Goal: Task Accomplishment & Management: Manage account settings

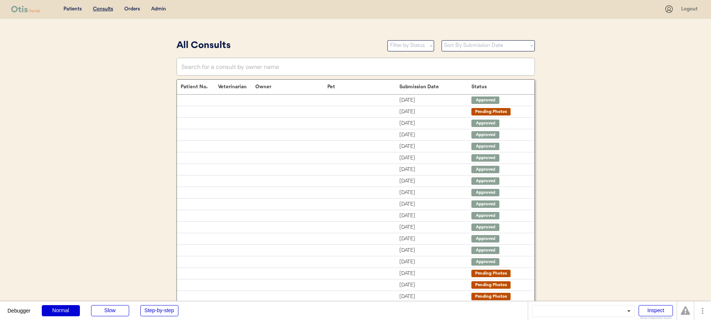
click at [159, 10] on div "Admin" at bounding box center [158, 9] width 15 height 7
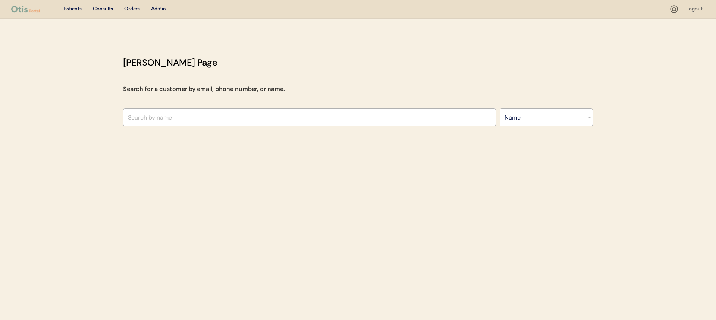
select select ""Name""
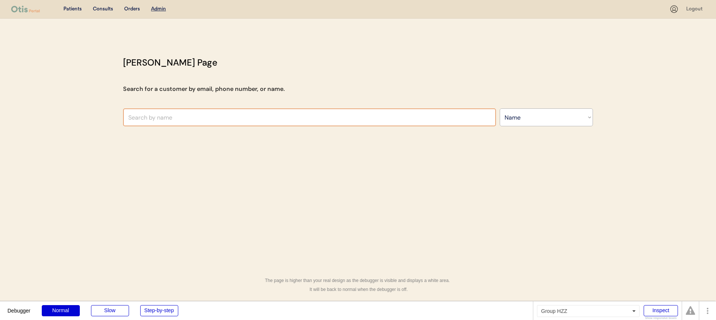
click at [221, 122] on input "text" at bounding box center [309, 118] width 373 height 18
type input "niina"
type input "niina A"
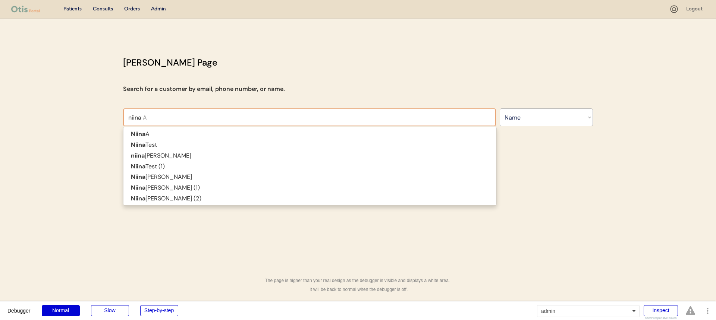
type input "niina"
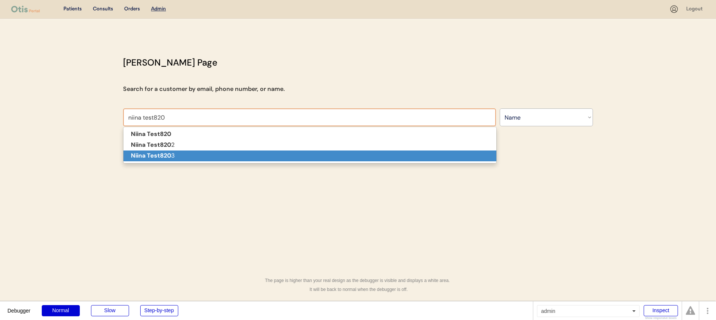
drag, startPoint x: 222, startPoint y: 150, endPoint x: 223, endPoint y: 155, distance: 5.3
click at [223, 155] on span "Niina Test820 Niina Test820 2 Niina Test820 3" at bounding box center [309, 145] width 373 height 32
click at [223, 155] on p "Niina Test820 3" at bounding box center [309, 156] width 373 height 11
type input "Niina Test8203"
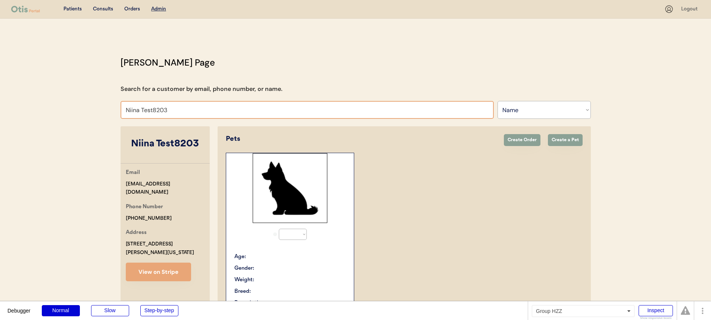
select select "true"
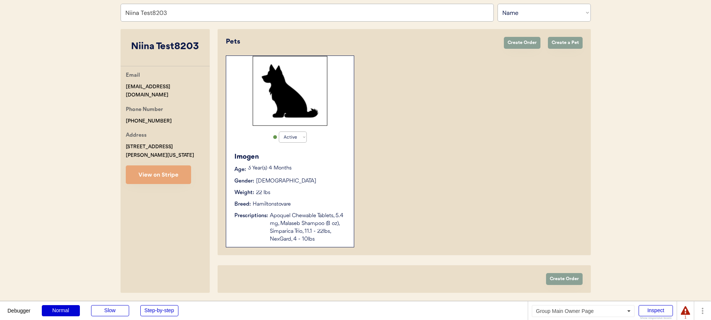
scroll to position [92, 0]
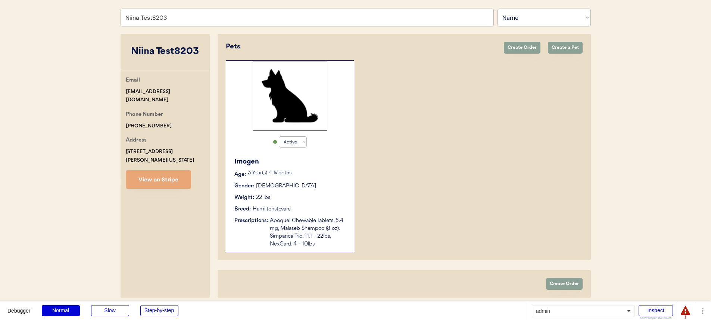
type input "Niina Test8203"
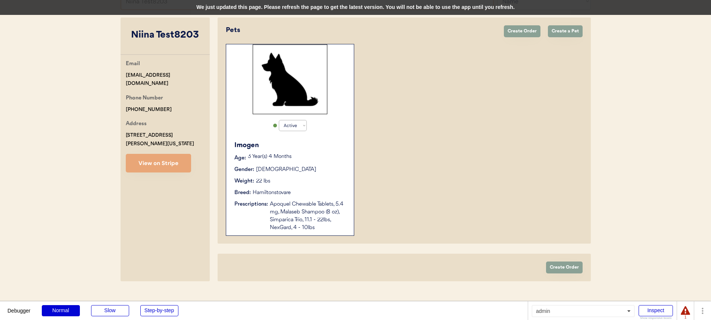
click at [451, 4] on div "We just updated this page. Please refresh the page to get the latest version. Y…" at bounding box center [355, 7] width 711 height 15
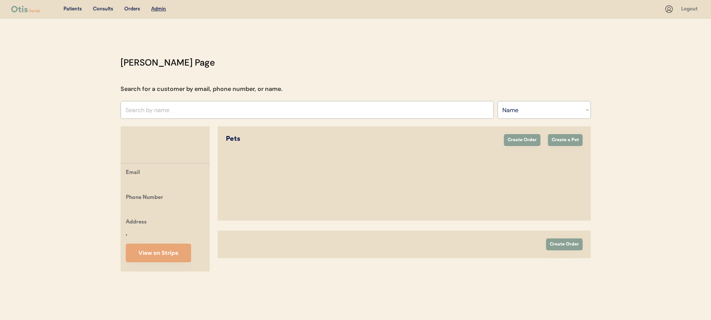
select select ""Name""
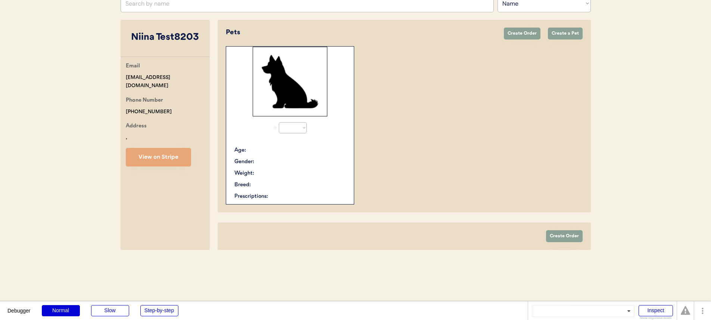
select select "true"
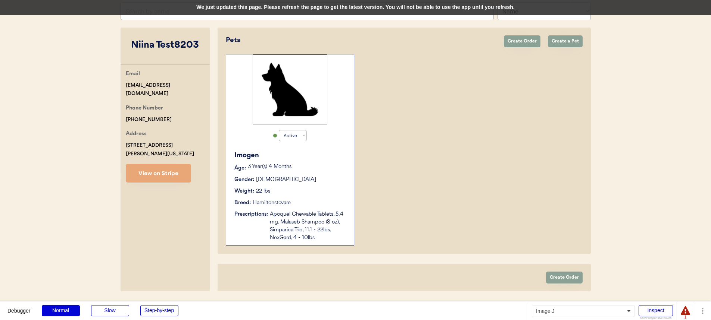
scroll to position [44, 0]
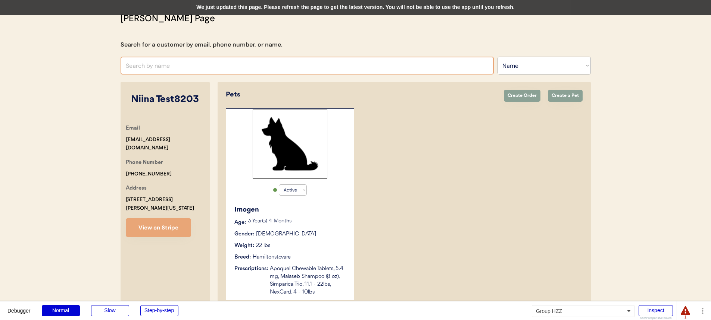
click at [284, 76] on div "Otis Admin Page Search for a customer by email, phone number, or name. Search B…" at bounding box center [355, 181] width 485 height 338
click at [288, 69] on input "text" at bounding box center [306, 66] width 373 height 18
click at [333, 13] on div "We just updated this page. Please refresh the page to get the latest version. Y…" at bounding box center [355, 7] width 711 height 15
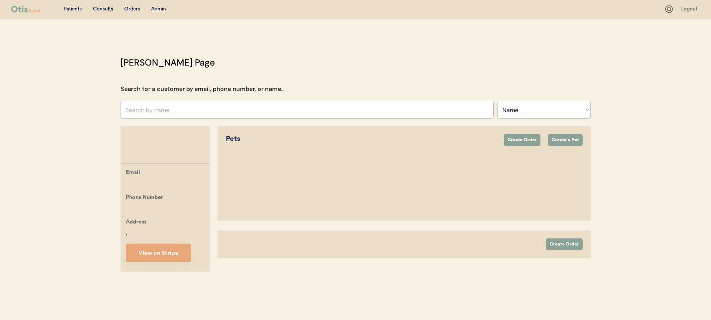
select select ""Name""
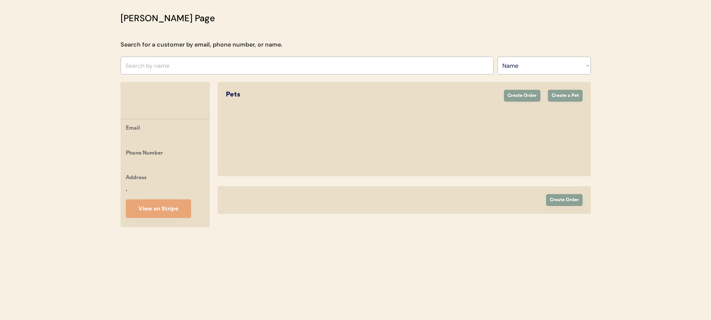
click at [311, 68] on input "text" at bounding box center [306, 66] width 373 height 18
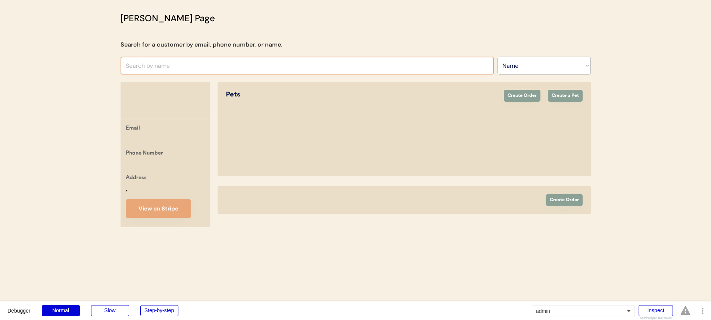
scroll to position [0, 0]
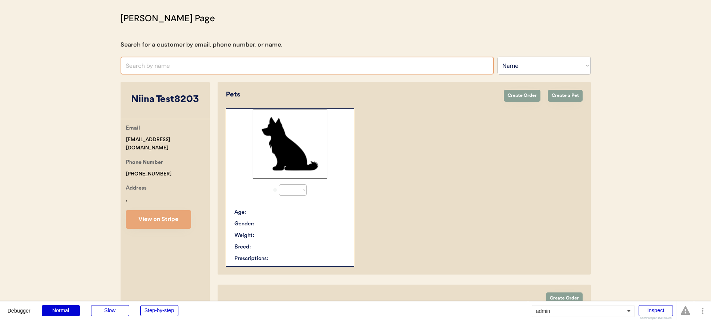
select select "true"
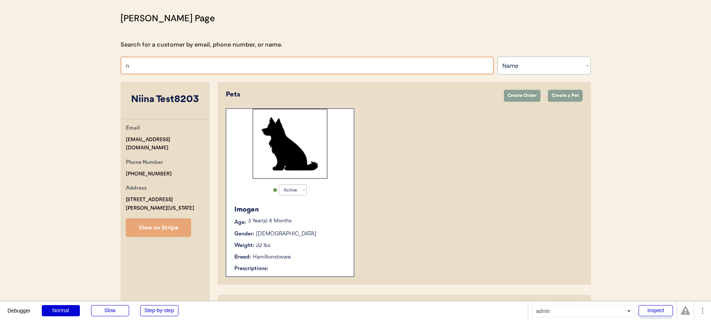
type input "ni"
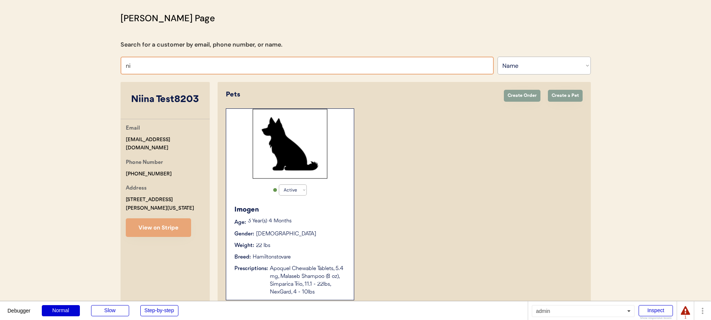
type input "niina A"
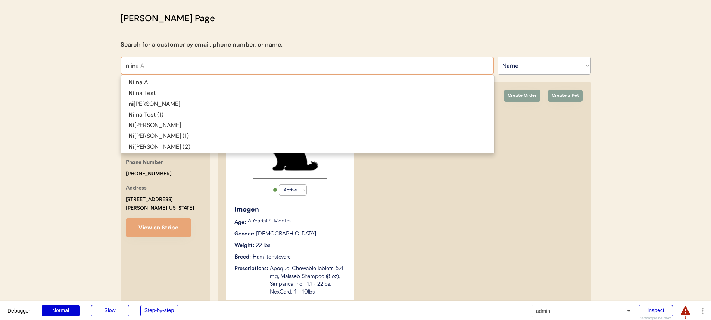
type input "niina"
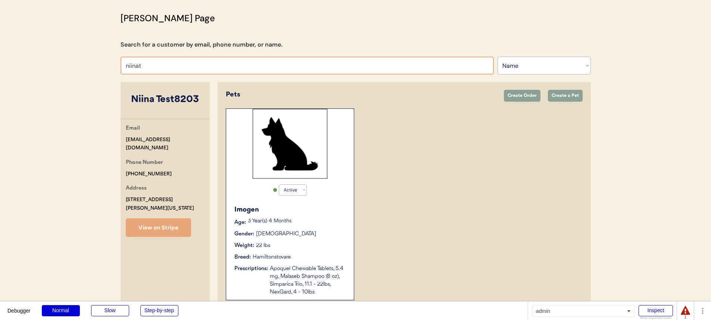
type input "niina"
type input "niina A"
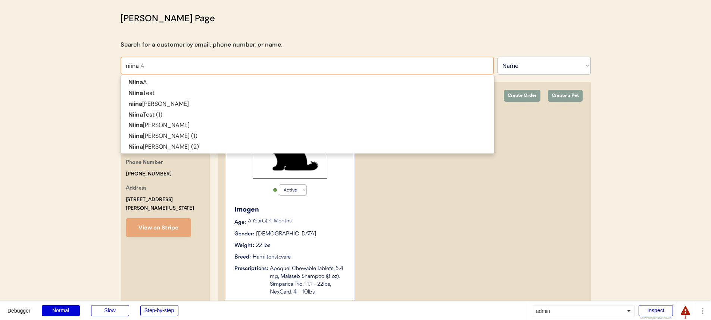
type input "niina"
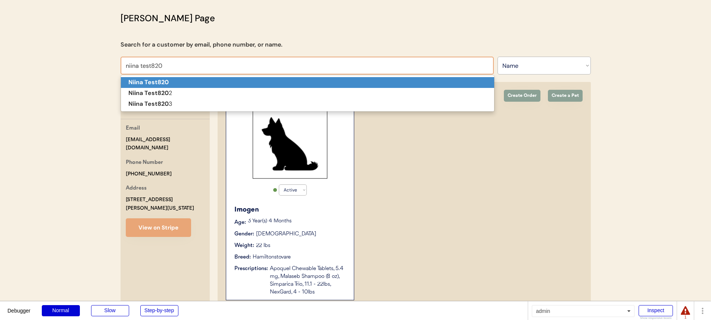
click at [305, 80] on p "Niina Test820" at bounding box center [307, 82] width 373 height 11
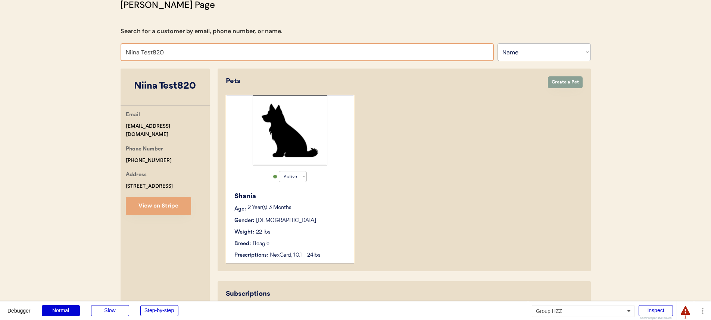
scroll to position [56, 0]
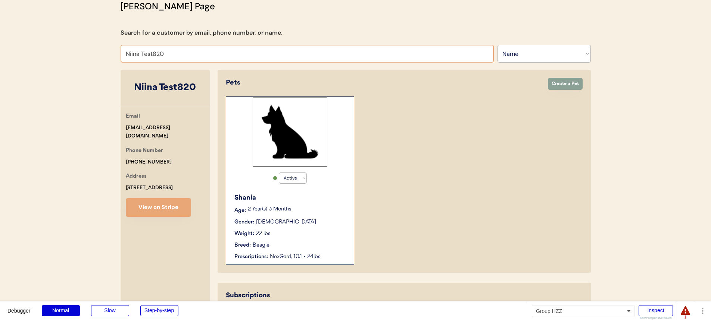
click at [172, 58] on input "Niina Test820" at bounding box center [306, 54] width 373 height 18
type input "Niina Test82"
type input "Niina Test820"
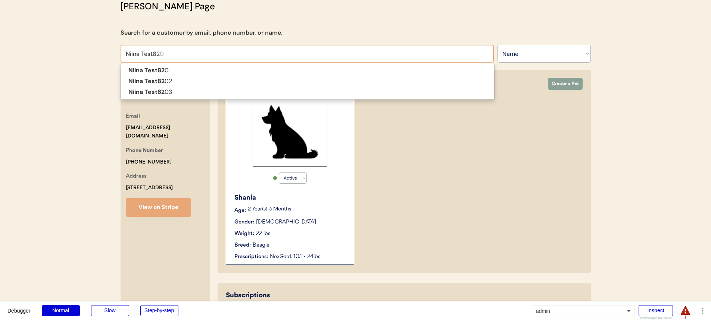
type input "Niina Test8"
type input "Niina Test814-2"
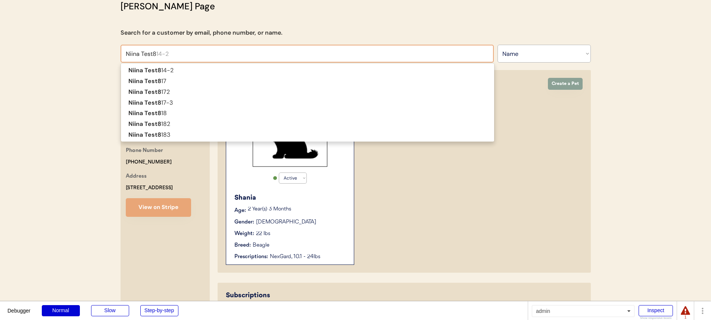
type input "Niina Test81"
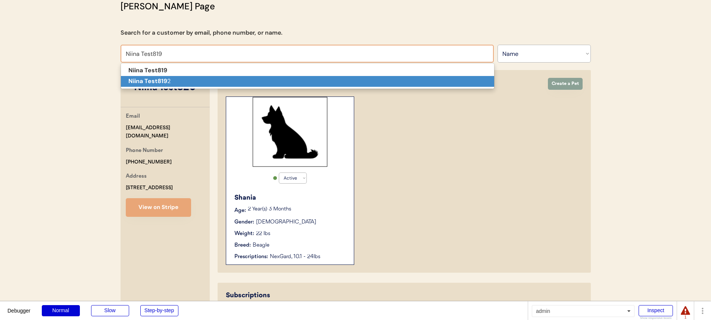
click at [186, 77] on p "Niina Test819 2" at bounding box center [307, 81] width 373 height 11
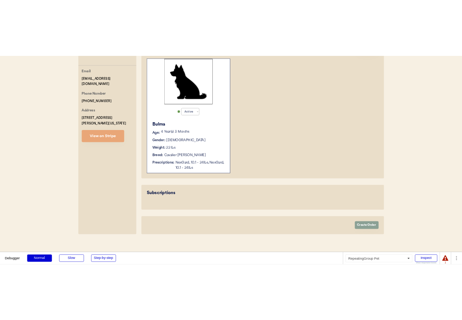
scroll to position [150, 0]
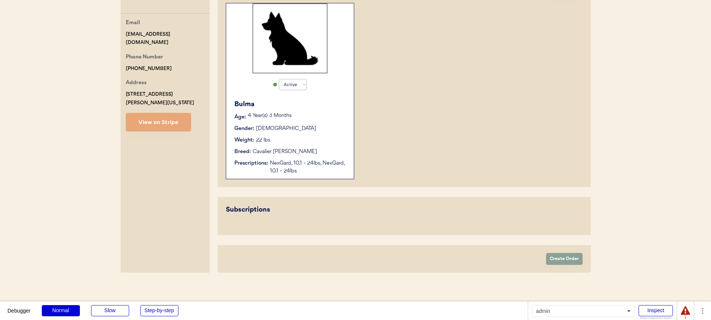
type input "Niina Test8192"
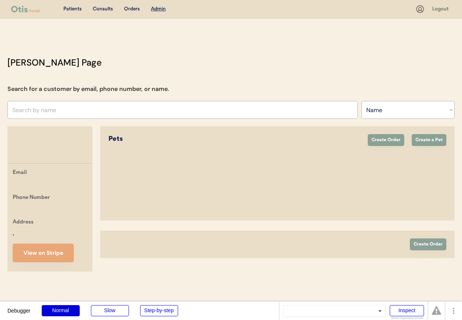
select select ""Name""
select select "true"
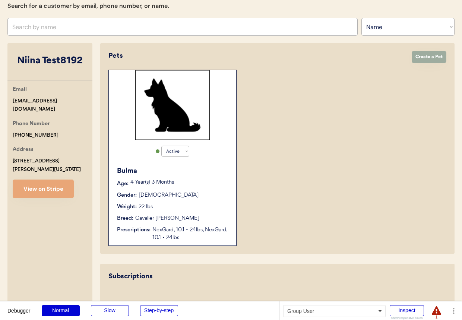
scroll to position [235, 0]
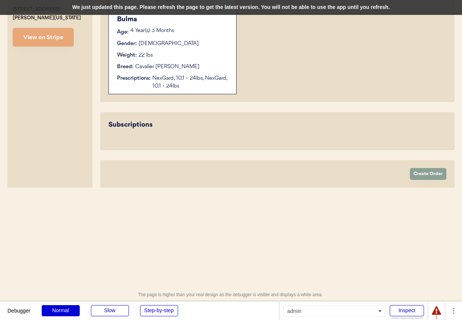
click at [292, 10] on div "We just updated this page. Please refresh the page to get the latest version. Y…" at bounding box center [231, 7] width 462 height 15
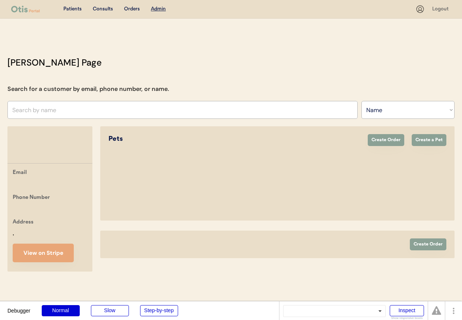
select select ""Name""
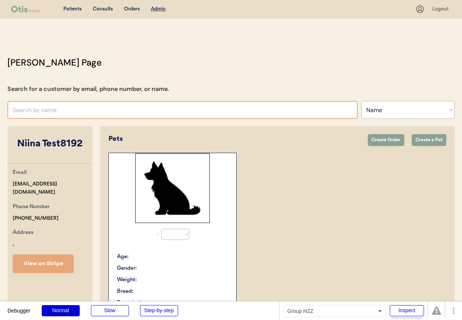
select select "true"
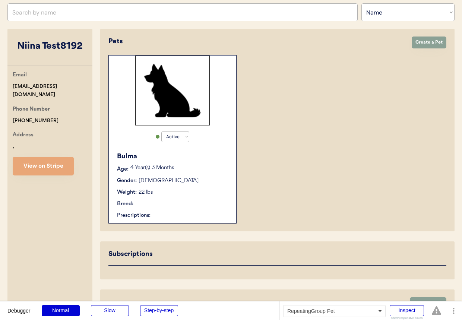
scroll to position [241, 0]
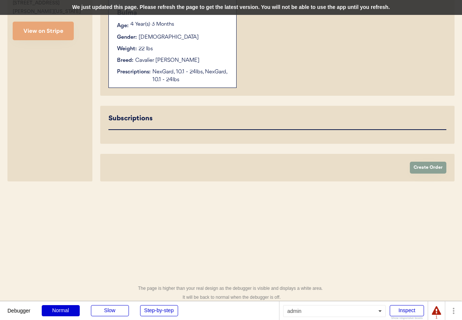
click at [227, 7] on div "We just updated this page. Please refresh the page to get the latest version. Y…" at bounding box center [231, 7] width 462 height 15
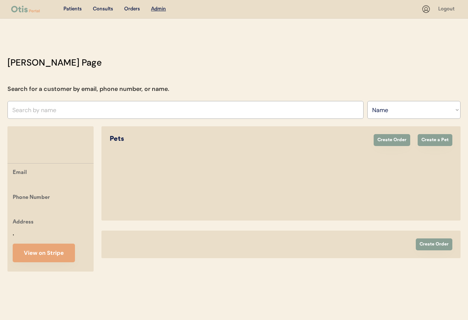
select select ""Name""
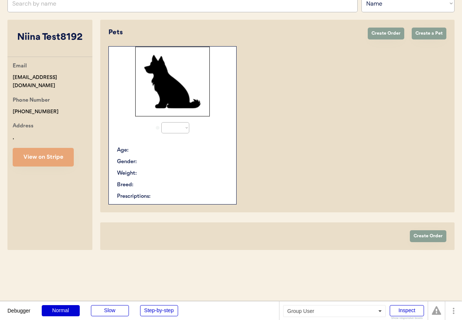
select select "true"
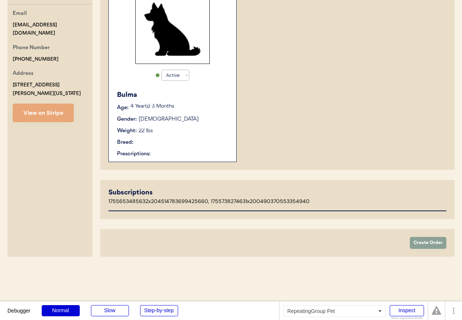
scroll to position [211, 0]
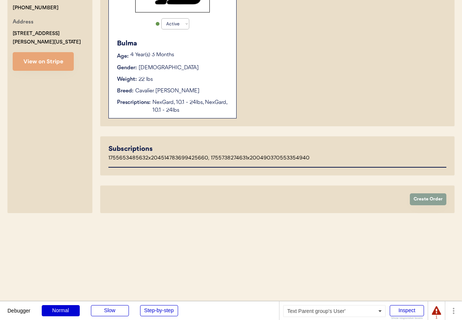
click at [190, 159] on div "1755653485632x204514783699425660, 1755738274631x200490370553354940" at bounding box center [209, 157] width 201 height 7
copy div "1755653485632x204514783699425660"
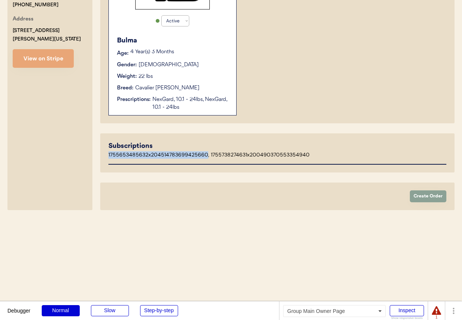
scroll to position [200, 0]
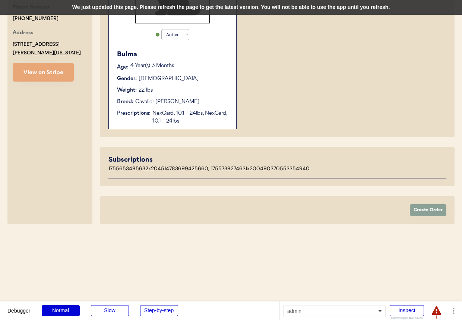
click at [270, 8] on div "We just updated this page. Please refresh the page to get the latest version. Y…" at bounding box center [231, 7] width 462 height 15
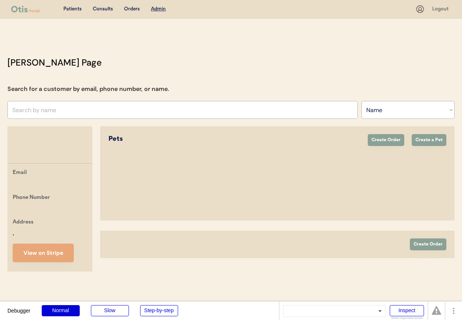
select select ""Name""
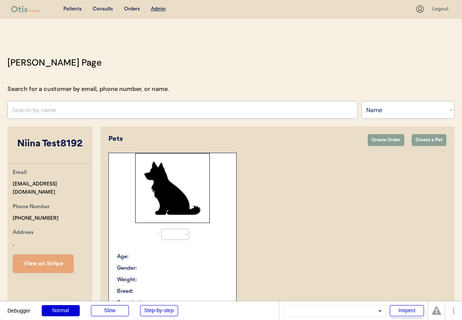
select select "true"
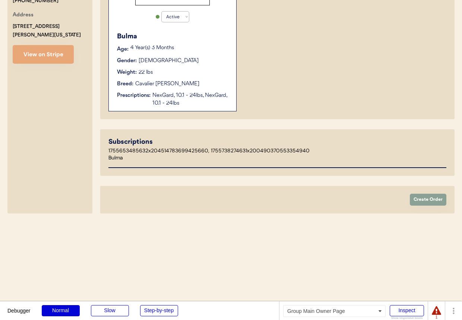
scroll to position [201, 0]
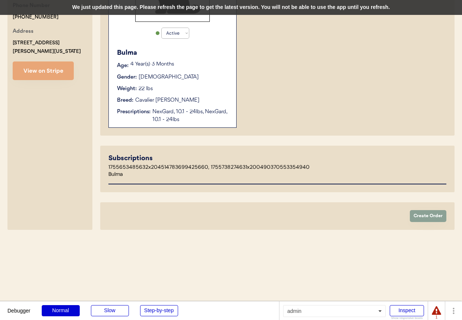
click at [267, 7] on div "We just updated this page. Please refresh the page to get the latest version. Y…" at bounding box center [231, 7] width 462 height 15
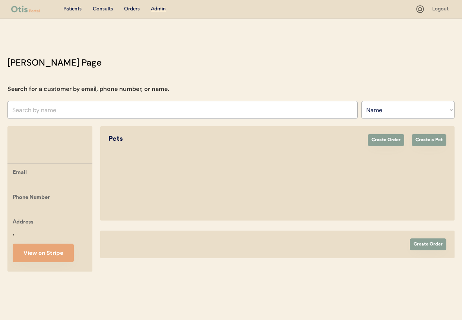
select select ""Name""
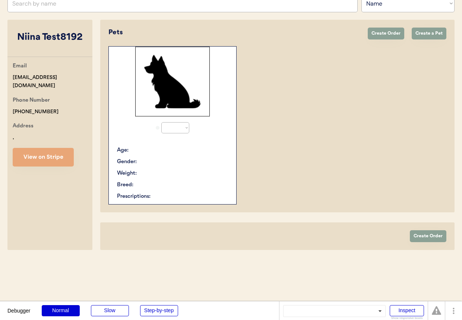
select select "true"
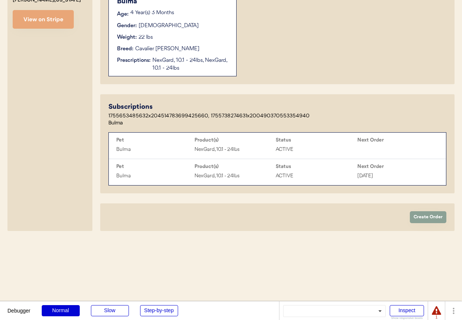
scroll to position [251, 0]
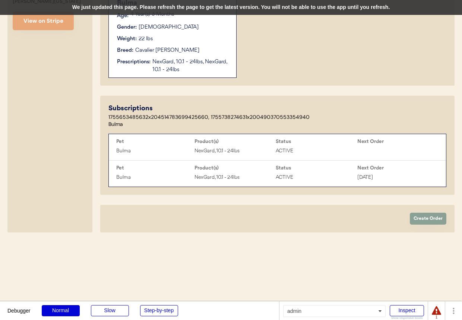
click at [379, 9] on div "We just updated this page. Please refresh the page to get the latest version. Y…" at bounding box center [231, 7] width 462 height 15
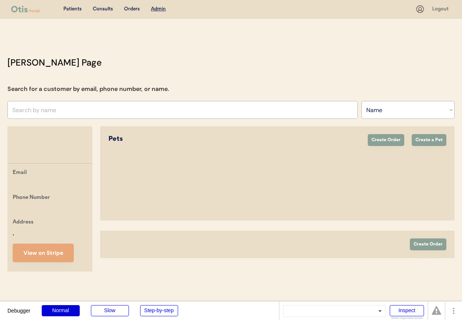
select select ""Name""
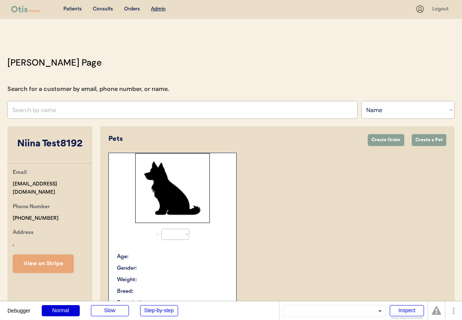
select select "true"
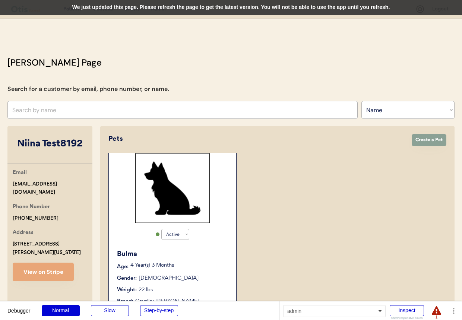
click at [269, 1] on div "We just updated this page. Please refresh the page to get the latest version. Y…" at bounding box center [231, 7] width 462 height 15
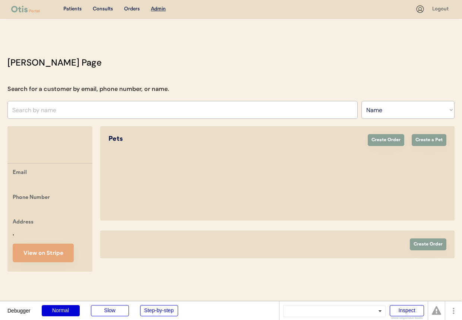
select select ""Name""
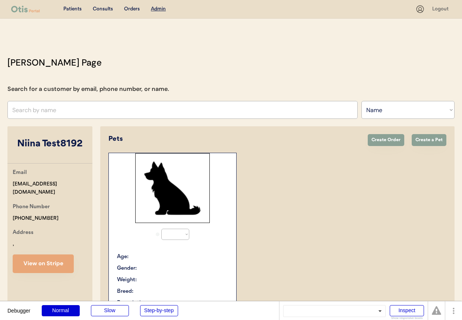
select select "true"
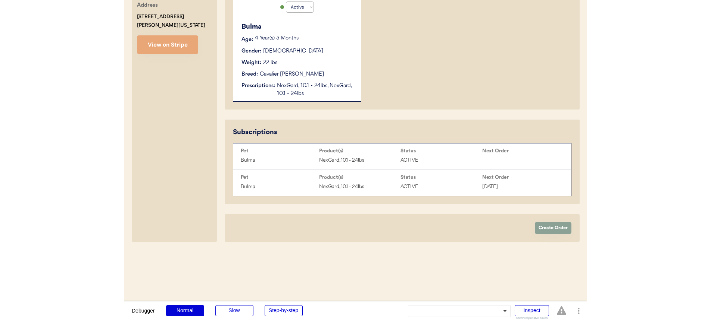
scroll to position [277, 0]
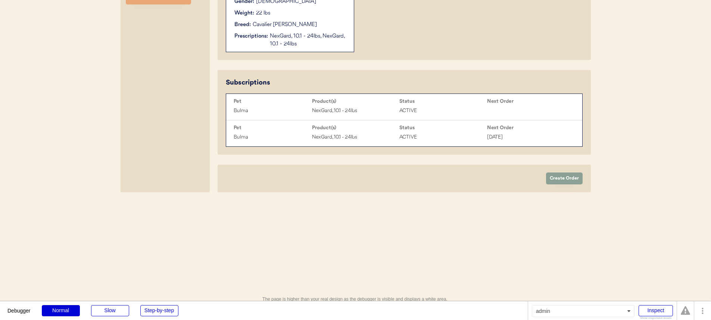
click at [297, 203] on div "Patients Consults Orders Admin Logout Otis Admin Page Search for a customer by …" at bounding box center [355, 31] width 711 height 616
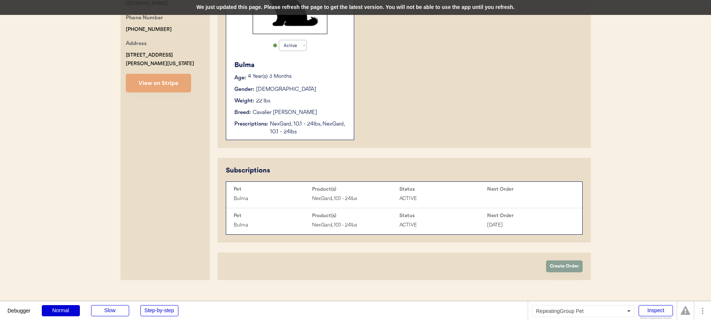
scroll to position [227, 0]
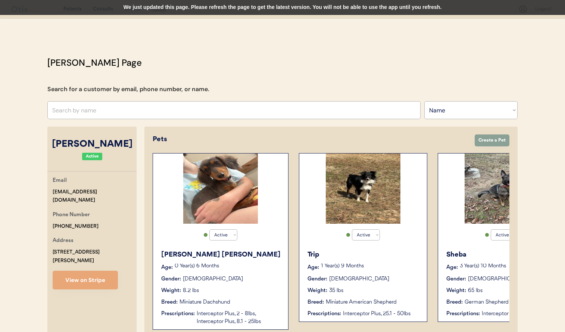
select select ""Name""
select select "true"
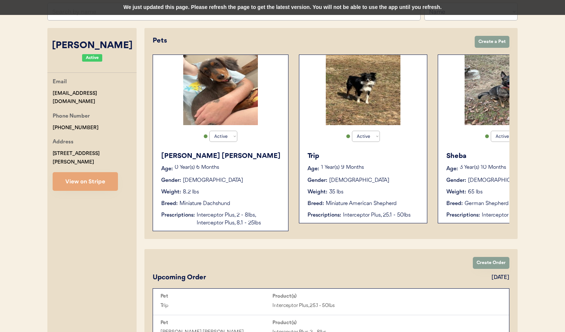
scroll to position [0, 181]
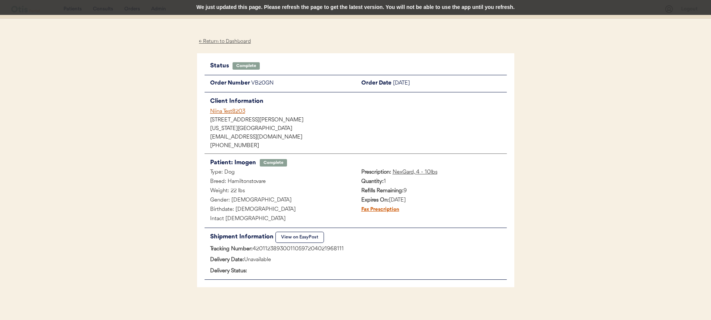
click at [223, 111] on div "Niina Test8203" at bounding box center [358, 112] width 297 height 8
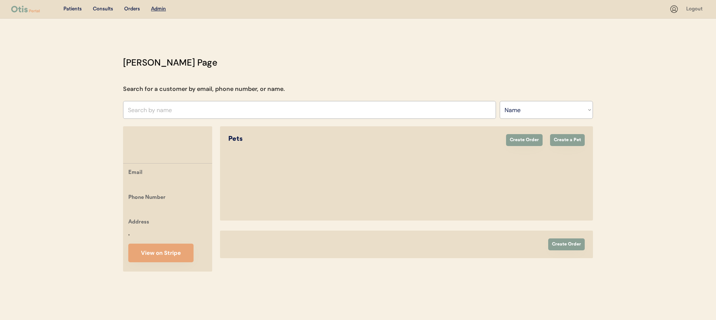
select select ""Name""
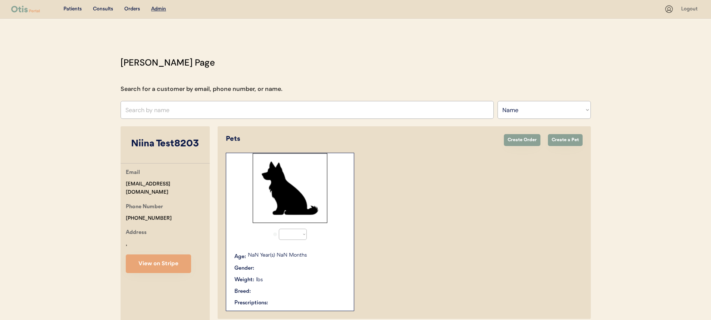
select select "true"
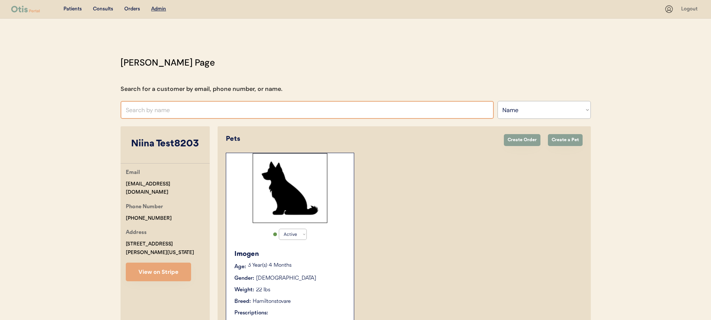
click at [236, 107] on input "text" at bounding box center [306, 110] width 373 height 18
type input "niina"
type input "niina A"
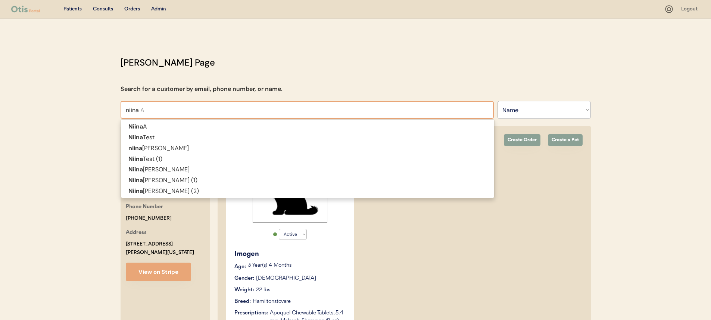
type input "niina"
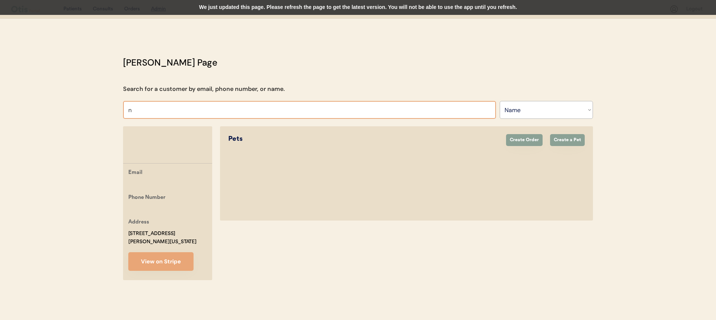
type input "ni"
type input "niina A"
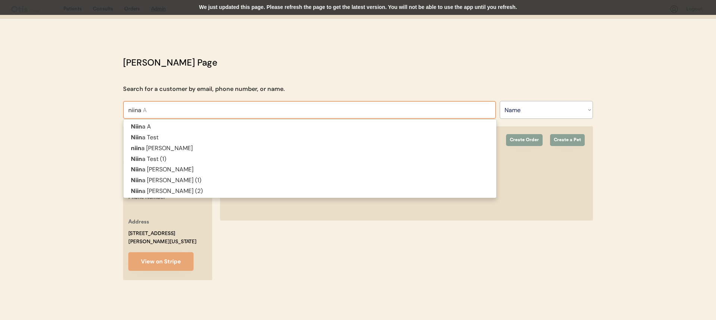
type input "niina"
type input "niina test8"
type input "niina test814-2"
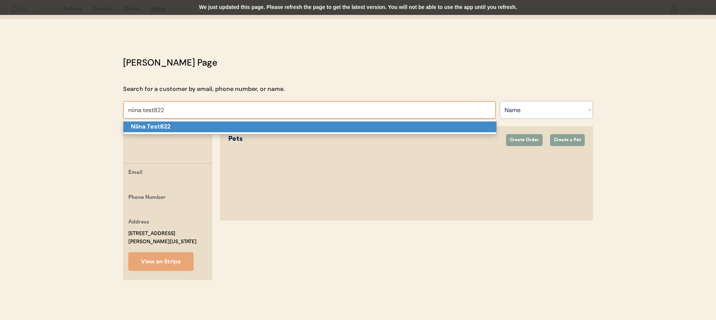
click at [242, 132] on p "Niina Test822" at bounding box center [309, 127] width 373 height 11
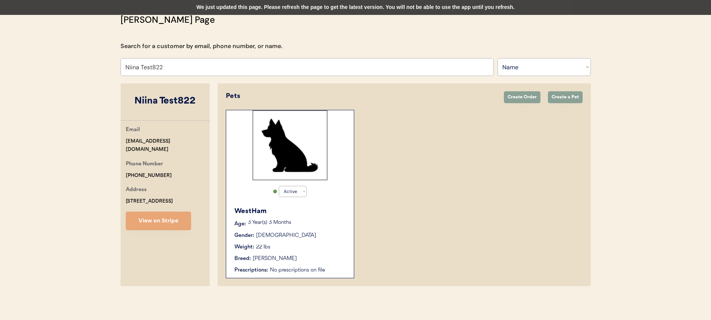
scroll to position [44, 0]
type input "Niina Test822"
click at [331, 196] on div "Active Active Inactive WestHam Age: 3 Year(s) 3 Months Gender: Female Weight: 2…" at bounding box center [290, 193] width 128 height 169
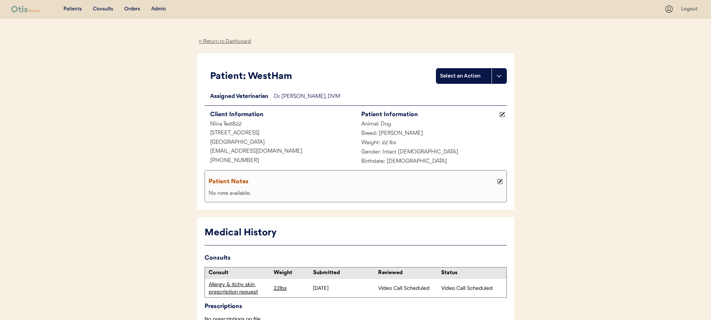
click at [242, 286] on div "Allergy & itchy skin prescription request" at bounding box center [238, 288] width 61 height 15
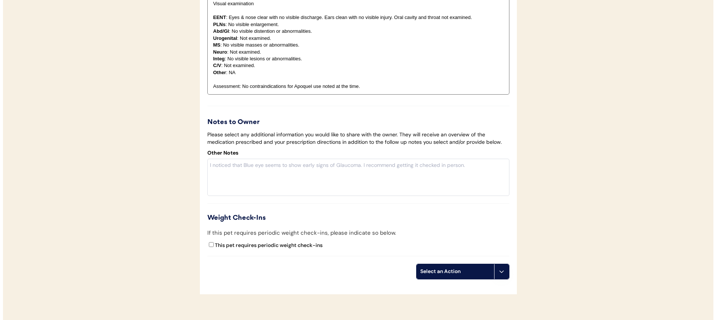
scroll to position [1046, 0]
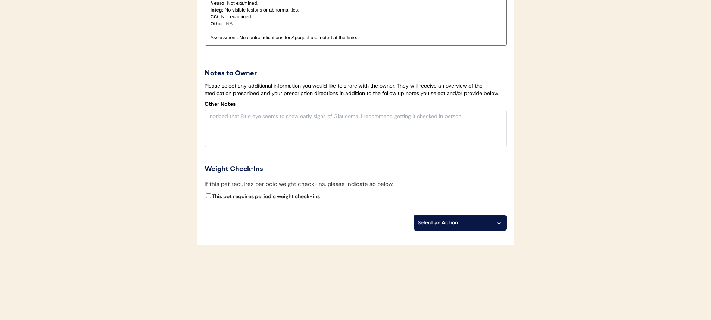
click at [496, 215] on div "Select an Action" at bounding box center [459, 223] width 93 height 16
click at [484, 228] on div "Select an Action" at bounding box center [453, 223] width 78 height 15
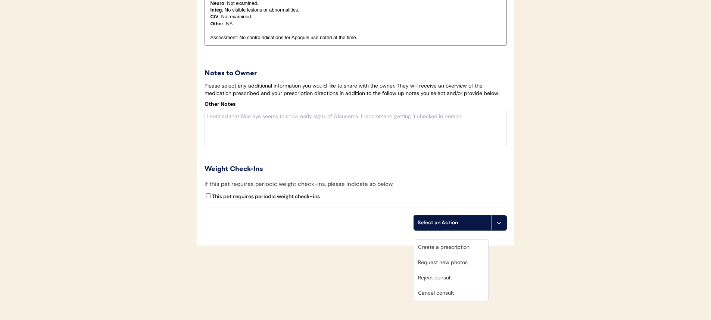
click at [466, 240] on div "Create a prescription" at bounding box center [451, 247] width 74 height 15
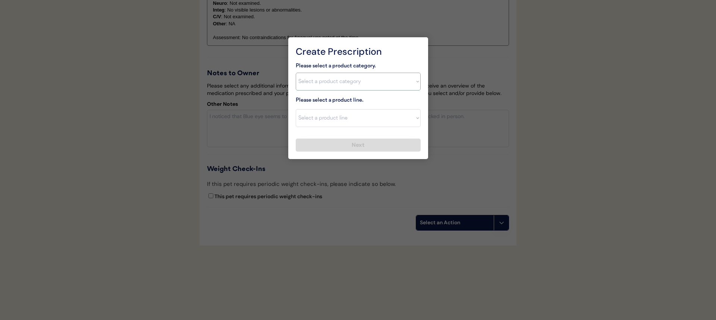
click at [355, 83] on select "Select a product category Allergies Antibiotics Anxiety Combo Parasite Preventi…" at bounding box center [358, 82] width 125 height 18
select select ""allergies""
click at [296, 73] on select "Select a product category Allergies Antibiotics Anxiety Combo Parasite Preventi…" at bounding box center [358, 82] width 125 height 18
click at [352, 121] on select "Select a product line" at bounding box center [358, 118] width 125 height 18
click at [296, 109] on select "Select a product line" at bounding box center [358, 118] width 125 height 18
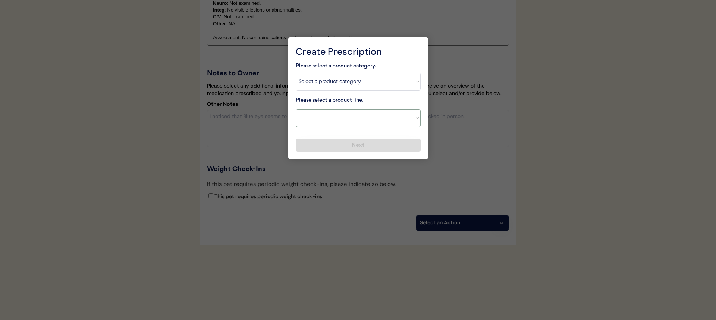
click at [353, 120] on select "Select a product line" at bounding box center [358, 118] width 125 height 18
select select ""Apoquel Chewable Tablet""
click at [296, 109] on select "Select a product line Apoquel Chewable Tablet Malaseb Shampoo" at bounding box center [358, 118] width 125 height 18
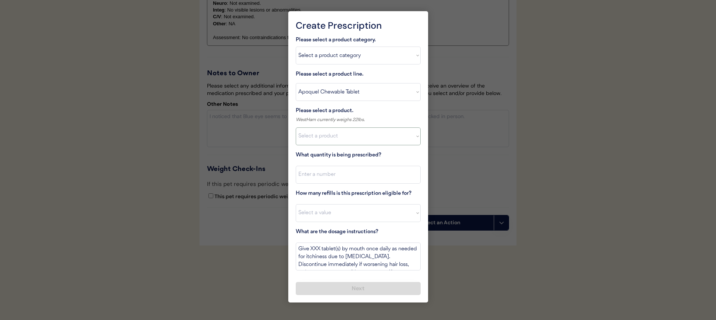
click at [354, 138] on select "Select a product Apoquel Chewable Tablets, 5.4 mg" at bounding box center [358, 137] width 125 height 18
select select ""1348695171700984260__LOOKUP__1730827001663x505184704067231900""
click at [296, 128] on select "Select a product Apoquel Chewable Tablets, 5.4 mg" at bounding box center [358, 137] width 125 height 18
drag, startPoint x: 354, startPoint y: 138, endPoint x: 345, endPoint y: 170, distance: 32.7
click at [345, 170] on input "input" at bounding box center [358, 175] width 125 height 18
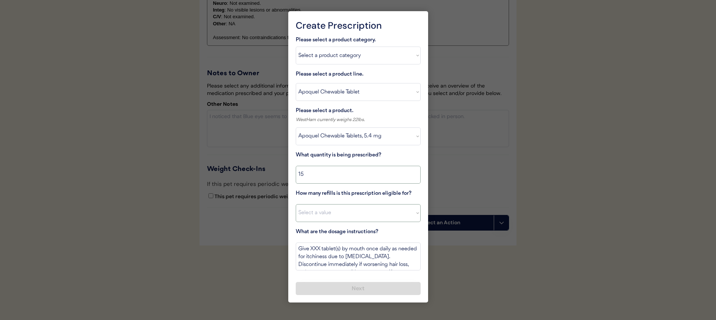
type input "15"
click at [331, 210] on select "Select a value 0 1 2 3 4 5 6 7 8 10 11" at bounding box center [358, 213] width 125 height 18
select select "6"
click at [296, 204] on select "Select a value 0 1 2 3 4 5 6 7 8 10 11" at bounding box center [358, 213] width 125 height 18
click at [314, 248] on textarea "Give XXX tablet(s) by mouth once daily as needed for itchiness due to allergies…" at bounding box center [358, 257] width 125 height 28
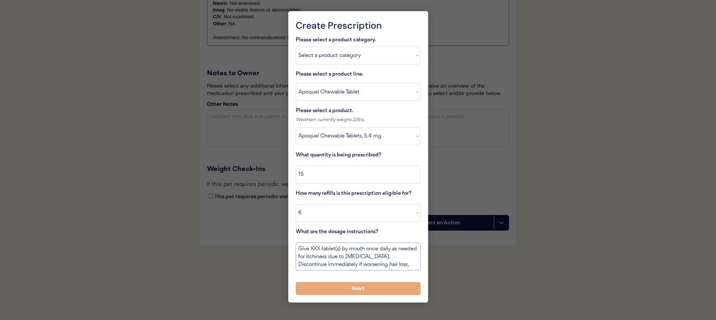
click at [314, 248] on textarea "Give XXX tablet(s) by mouth once daily as needed for itchiness due to allergies…" at bounding box center [358, 257] width 125 height 28
type textarea "Give 1 tablet(s) by mouth once daily as needed for itchiness due to allergies. …"
click at [346, 284] on button "Next" at bounding box center [358, 288] width 125 height 13
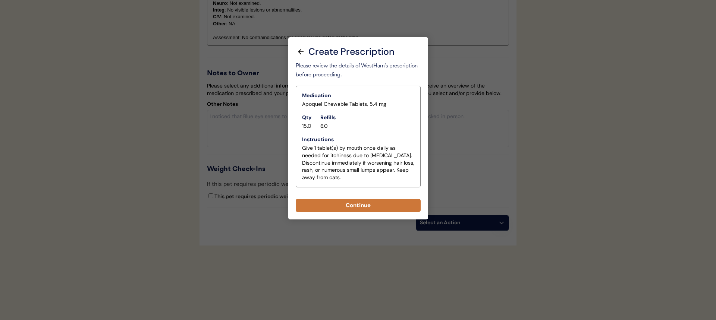
click at [346, 200] on button "Continue" at bounding box center [358, 205] width 125 height 13
select select ""PLACEHOLDER_1427118222253""
type textarea "Give XXX tablet(s) by mouth once daily as needed for itchiness due to allergies…"
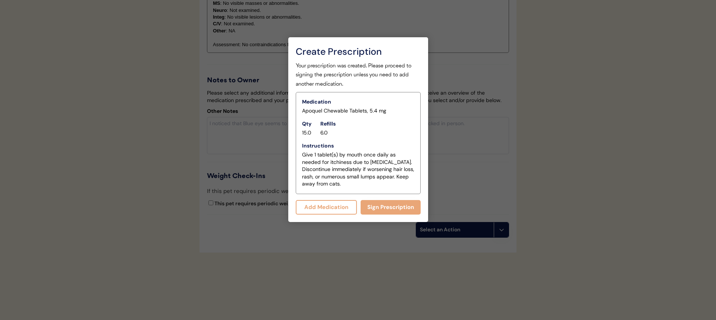
scroll to position [1062, 0]
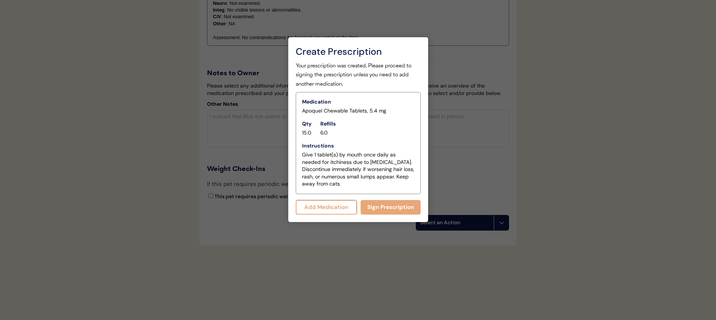
click at [339, 204] on button "Add Medication" at bounding box center [327, 207] width 62 height 15
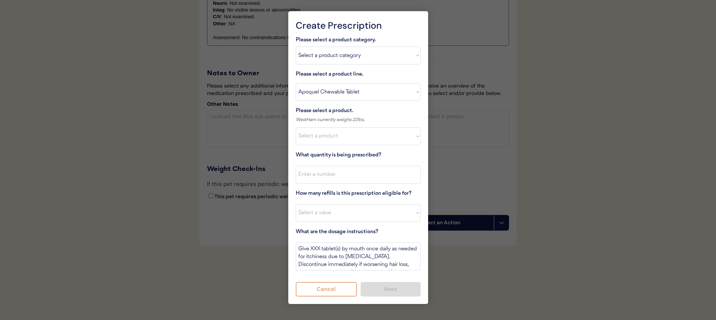
click at [363, 89] on select "Select a product line Apoquel Chewable Tablet Malaseb Shampoo" at bounding box center [358, 92] width 125 height 18
select select ""Malaseb Shampoo""
click at [296, 83] on select "Select a product line Apoquel Chewable Tablet Malaseb Shampoo" at bounding box center [358, 92] width 125 height 18
type textarea "Bathe every other day for 2 weeks, then once weekly for one month, then as need…"
click at [358, 128] on select "Select a product Malaseb Shampoo (8 oz)" at bounding box center [358, 137] width 125 height 18
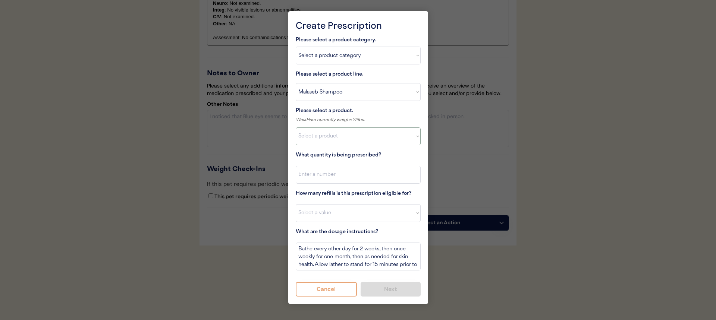
select select ""1348695171700984260__LOOKUP__1744313638900x915194676641798700""
click at [296, 128] on select "Select a product Malaseb Shampoo (8 oz)" at bounding box center [358, 137] width 125 height 18
click at [352, 176] on input "input" at bounding box center [358, 175] width 125 height 18
type input "1"
click at [344, 211] on select "Select a value 0 1 2 3 4 5 6 7 8 10 11" at bounding box center [358, 213] width 125 height 18
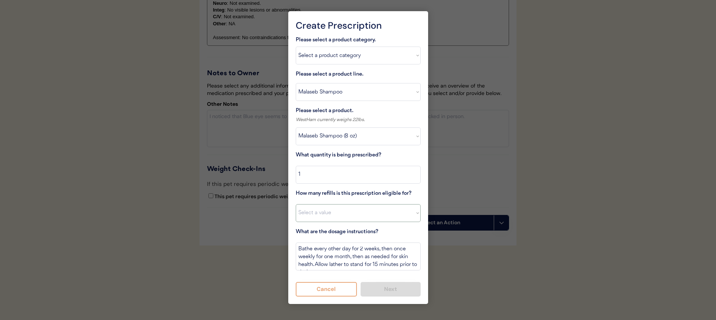
select select "6"
click at [296, 204] on select "Select a value 0 1 2 3 4 5 6 7 8 10 11" at bounding box center [358, 213] width 125 height 18
click at [379, 285] on button "Next" at bounding box center [391, 289] width 60 height 15
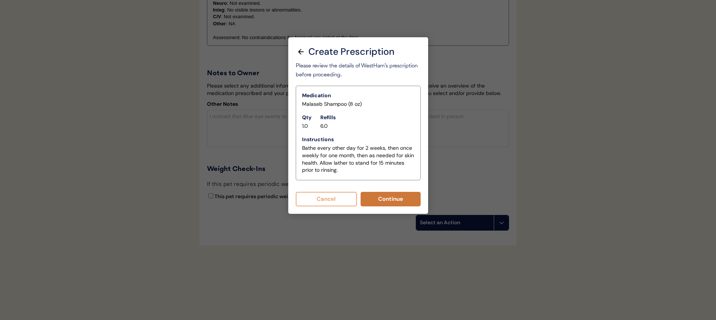
click at [377, 200] on button "Continue" at bounding box center [391, 199] width 60 height 15
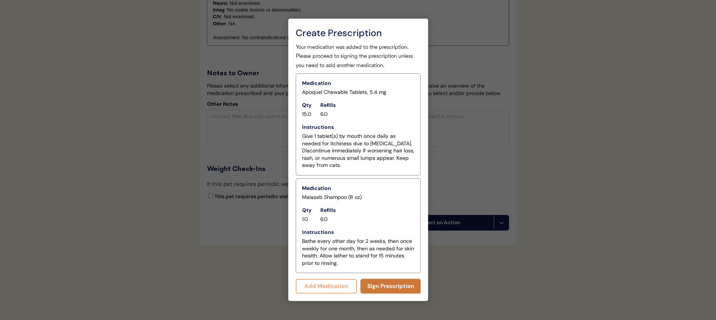
click at [364, 290] on button "Sign Prescription" at bounding box center [391, 286] width 60 height 15
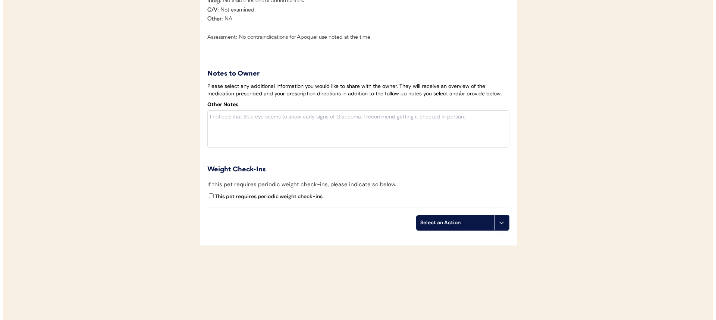
scroll to position [1055, 0]
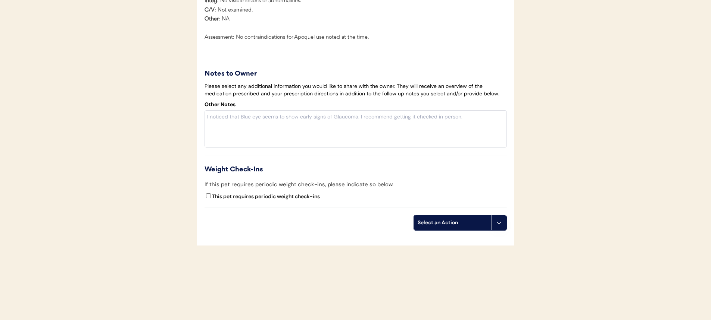
click at [495, 228] on button at bounding box center [498, 223] width 15 height 15
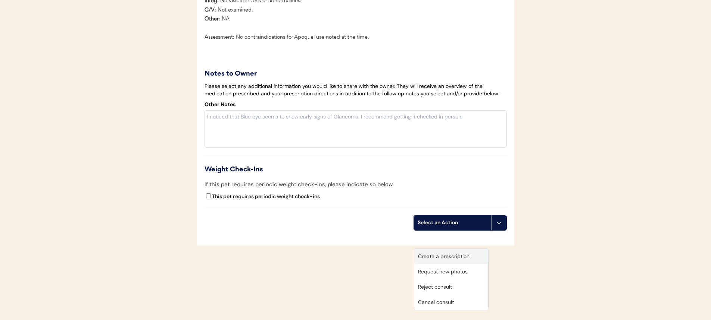
click at [469, 249] on div "Create a prescription" at bounding box center [451, 256] width 74 height 15
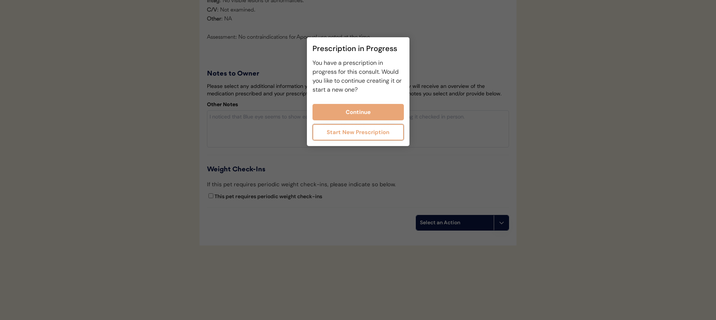
click at [364, 134] on button "Start New Prescription" at bounding box center [358, 132] width 91 height 16
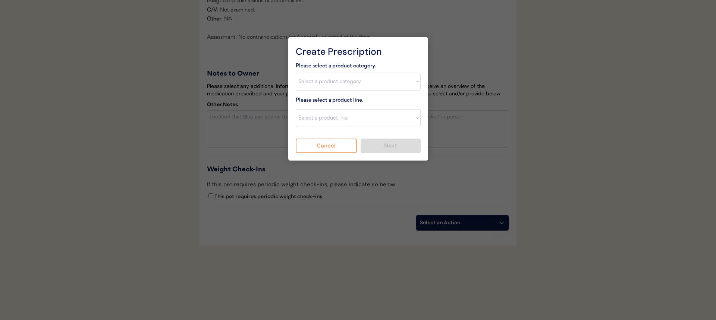
scroll to position [1039, 0]
click at [339, 149] on button "Cancel" at bounding box center [327, 146] width 62 height 15
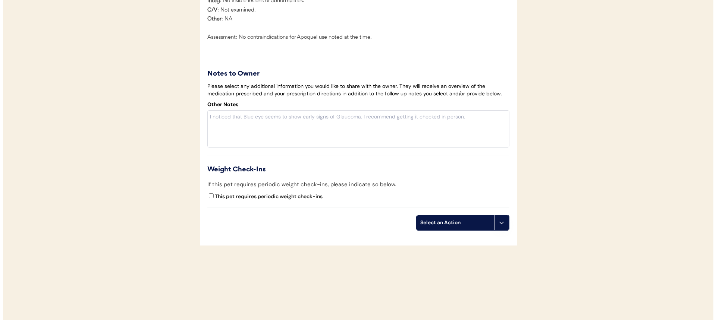
scroll to position [1039, 0]
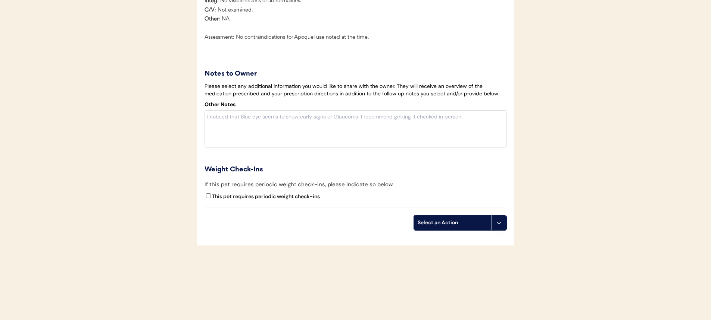
click at [487, 229] on div "Select an Action" at bounding box center [453, 223] width 78 height 15
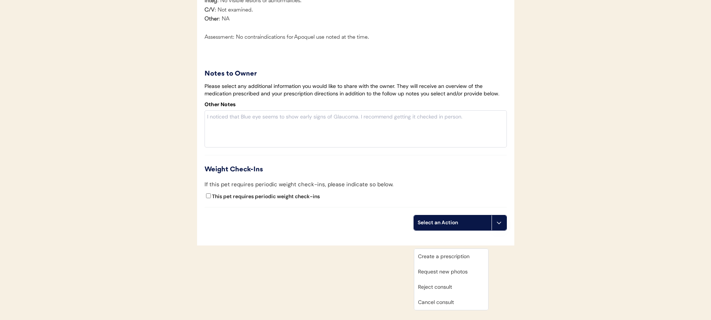
click at [458, 249] on div "Create a prescription" at bounding box center [451, 256] width 74 height 15
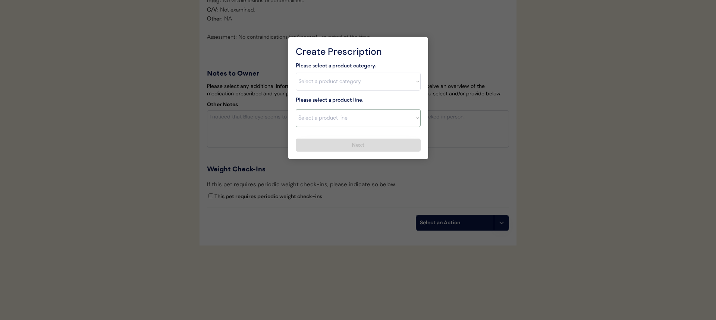
click at [363, 85] on select "Select a product category Allergies Antibiotics Anxiety Combo Parasite Preventi…" at bounding box center [358, 82] width 125 height 18
select select ""allergies""
click at [296, 73] on select "Select a product category Allergies Antibiotics Anxiety Combo Parasite Preventi…" at bounding box center [358, 82] width 125 height 18
click at [358, 119] on select "Select a product line" at bounding box center [358, 118] width 125 height 18
click at [296, 109] on select "Select a product line" at bounding box center [358, 118] width 125 height 18
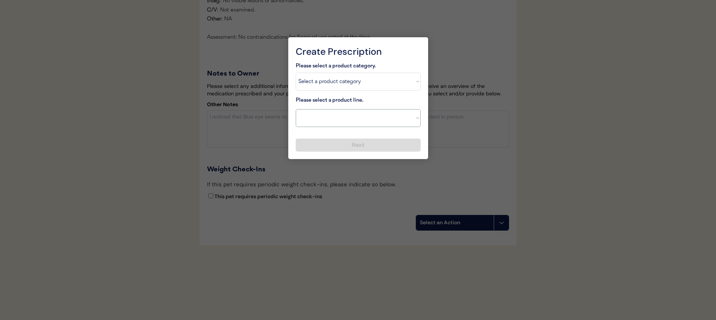
click at [355, 121] on select "Select a product line Apoquel Chewable Tablet Malaseb Shampoo" at bounding box center [358, 118] width 125 height 18
select select ""Apoquel Chewable Tablet""
click at [296, 109] on select "Select a product line Apoquel Chewable Tablet Malaseb Shampoo" at bounding box center [358, 118] width 125 height 18
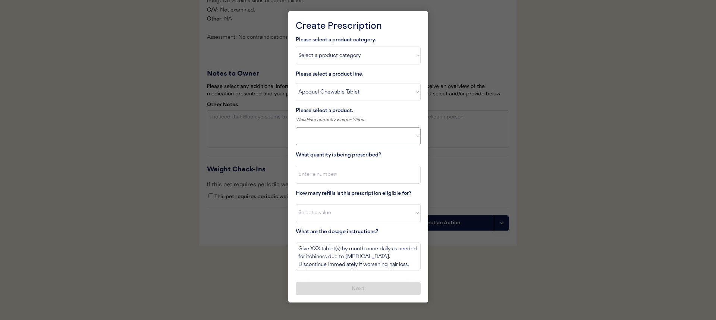
click at [349, 138] on select at bounding box center [358, 137] width 125 height 18
select select ""1348695171700984260__LOOKUP__1730827001663x505184704067231900""
click at [296, 128] on select "Select a product Apoquel Chewable Tablets, 5.4 mg" at bounding box center [358, 137] width 125 height 18
click at [360, 176] on input "input" at bounding box center [358, 175] width 125 height 18
type input "15"
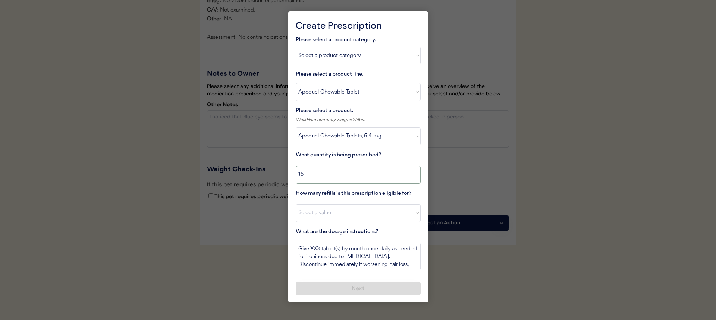
click at [358, 204] on select "Select a value 0 1 2 3 4 5 6 7 8 10 11" at bounding box center [358, 213] width 125 height 18
select select "4"
click at [296, 204] on select "Select a value 0 1 2 3 4 5 6 7 8 10 11" at bounding box center [358, 213] width 125 height 18
click at [317, 250] on textarea "Give XXX tablet(s) by mouth once daily as needed for itchiness due to allergies…" at bounding box center [358, 257] width 125 height 28
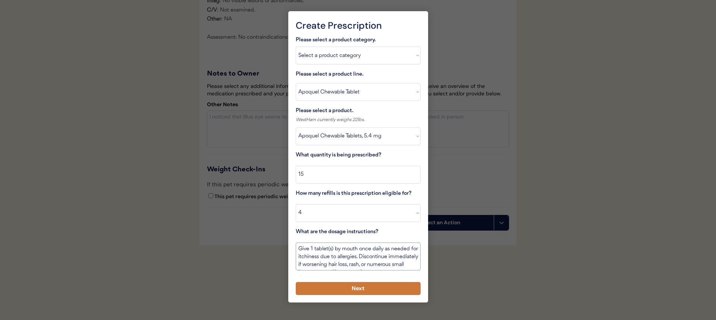
type textarea "Give 1 tablet(s) by mouth once daily as needed for itchiness due to allergies. …"
click at [354, 294] on button "Next" at bounding box center [358, 288] width 125 height 13
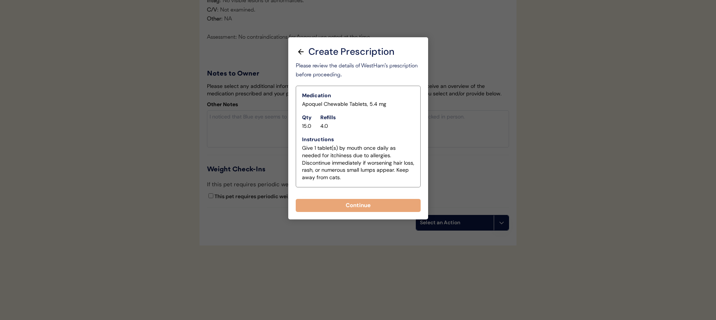
click at [342, 201] on button "Continue" at bounding box center [358, 205] width 125 height 13
select select ""PLACEHOLDER_1427118222253""
type textarea "Give XXX tablet(s) by mouth once daily as needed for itchiness due to allergies…"
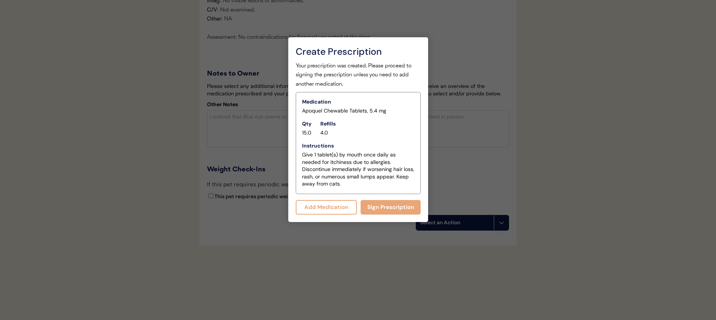
scroll to position [1055, 0]
click at [334, 208] on button "Add Medication" at bounding box center [327, 207] width 62 height 15
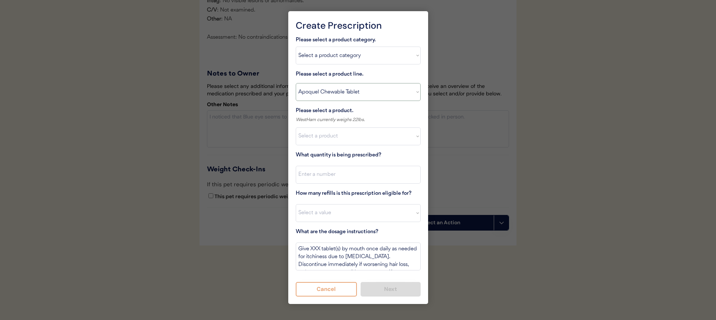
click at [344, 91] on select "Select a product line Apoquel Chewable Tablet Malaseb Shampoo" at bounding box center [358, 92] width 125 height 18
select select ""Malaseb Shampoo""
click at [296, 83] on select "Select a product line Apoquel Chewable Tablet Malaseb Shampoo" at bounding box center [358, 92] width 125 height 18
type textarea "Bathe every other day for 2 weeks, then once weekly for one month, then as need…"
click at [347, 130] on select "Select a product Apoquel Chewable Tablets, 5.4 mg" at bounding box center [358, 137] width 125 height 18
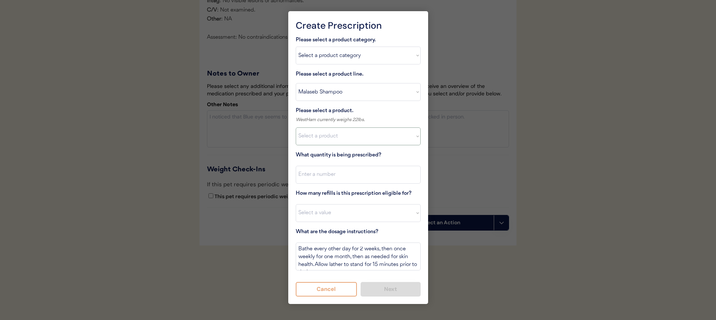
select select ""1348695171700984260__LOOKUP__1744313638900x915194676641798700""
click at [296, 128] on select "Select a product Malaseb Shampoo (8 oz)" at bounding box center [358, 137] width 125 height 18
click at [339, 179] on input "input" at bounding box center [358, 175] width 125 height 18
type input "1"
click at [352, 216] on select "Select a value 0 1 2 3 4 5 6 7 8 10 11" at bounding box center [358, 213] width 125 height 18
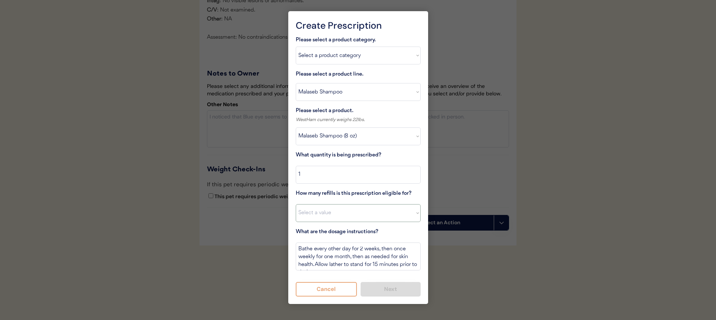
select select "3"
click at [296, 204] on select "Select a value 0 1 2 3 4 5 6 7 8 10 11" at bounding box center [358, 213] width 125 height 18
click at [382, 285] on button "Next" at bounding box center [391, 289] width 60 height 15
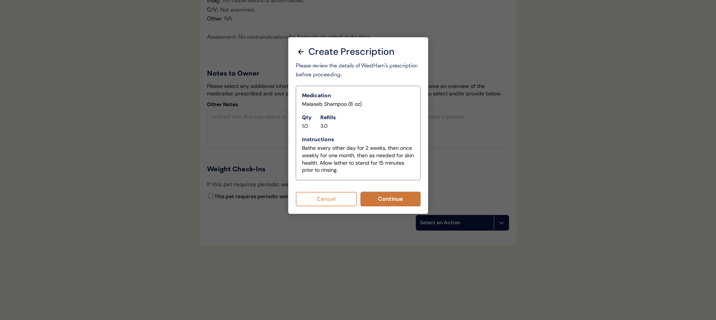
click at [375, 197] on button "Continue" at bounding box center [391, 199] width 60 height 15
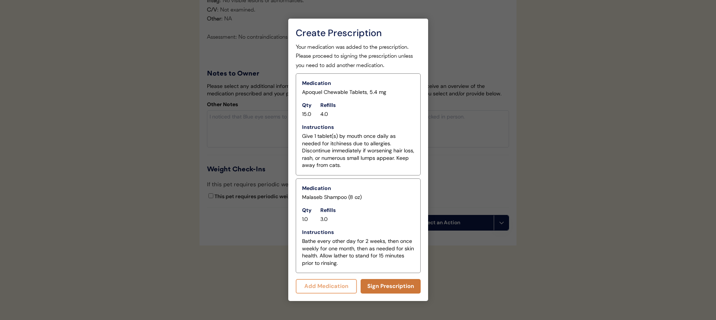
click at [373, 293] on button "Sign Prescription" at bounding box center [391, 286] width 60 height 15
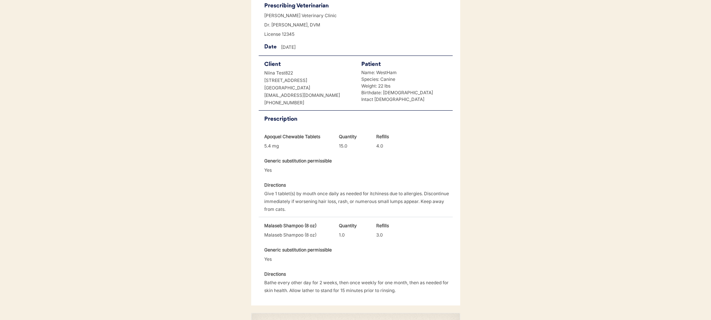
scroll to position [229, 0]
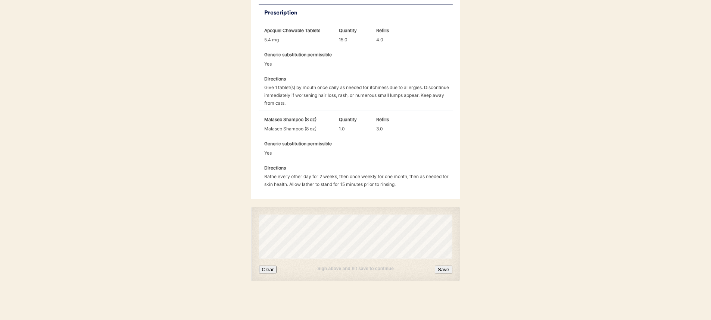
click at [261, 270] on button "Clear" at bounding box center [268, 270] width 18 height 8
click at [447, 270] on button "Save" at bounding box center [443, 270] width 17 height 8
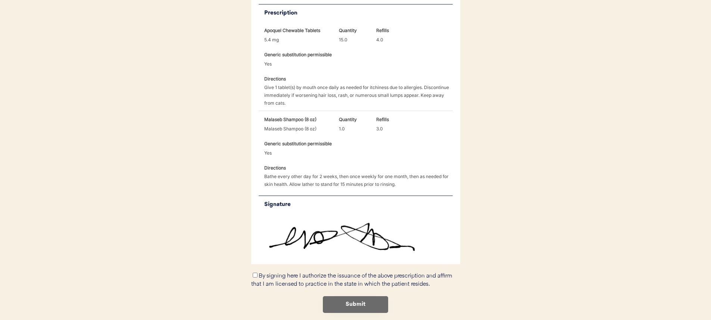
click at [327, 281] on div "By signing here I authorize the issuance of the above prescription and affirm t…" at bounding box center [355, 280] width 209 height 17
click at [250, 272] on div "← Return to Patient Please review and sign the following prescription for WestH…" at bounding box center [356, 70] width 224 height 561
click at [253, 275] on input "By signing here I authorize the issuance of the above prescription and affirm t…" at bounding box center [255, 275] width 5 height 5
checkbox input "true"
click at [330, 303] on button "Submit" at bounding box center [355, 305] width 65 height 17
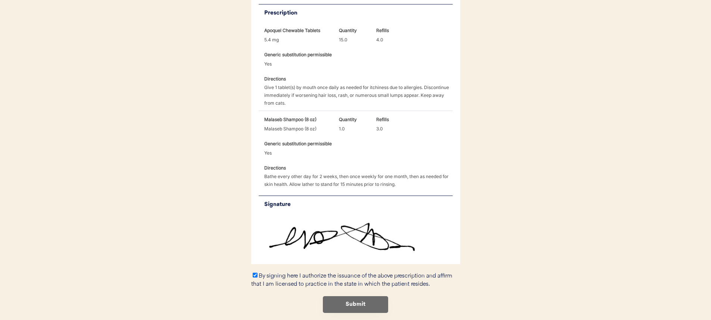
scroll to position [0, 0]
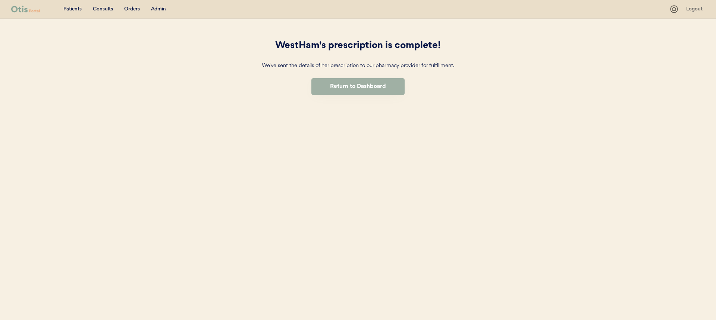
click at [323, 94] on button "Return to Dashboard" at bounding box center [357, 86] width 93 height 17
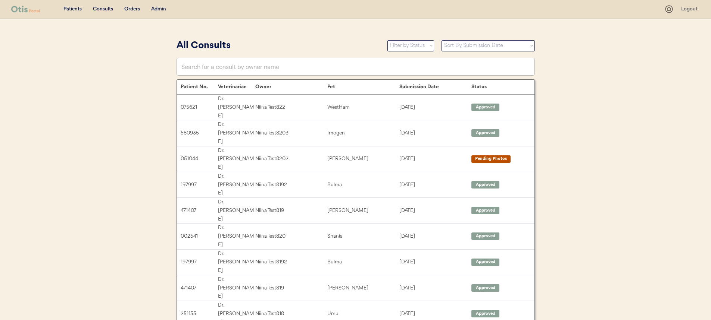
click at [158, 6] on div "Admin" at bounding box center [158, 9] width 15 height 7
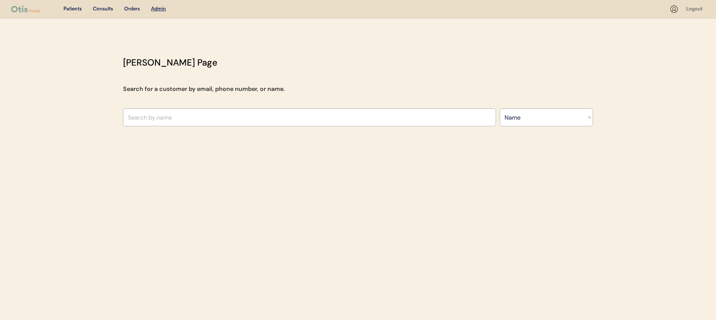
select select ""Name""
click at [231, 117] on input "text" at bounding box center [309, 118] width 373 height 18
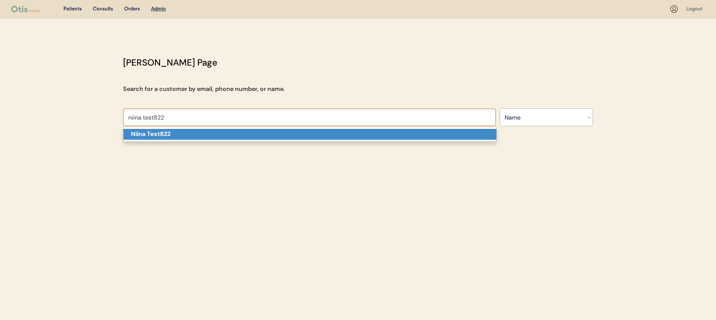
click at [229, 131] on p "Niina Test822" at bounding box center [309, 134] width 373 height 11
type input "Niina Test822"
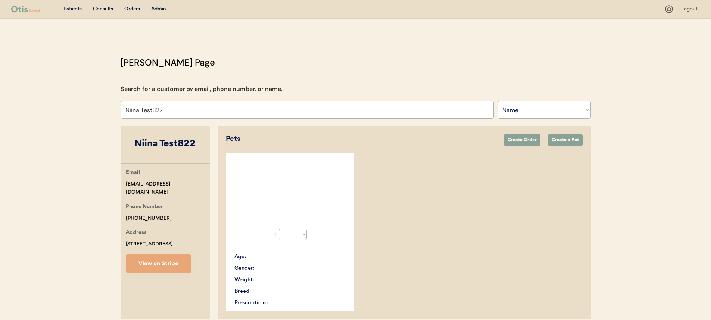
select select "true"
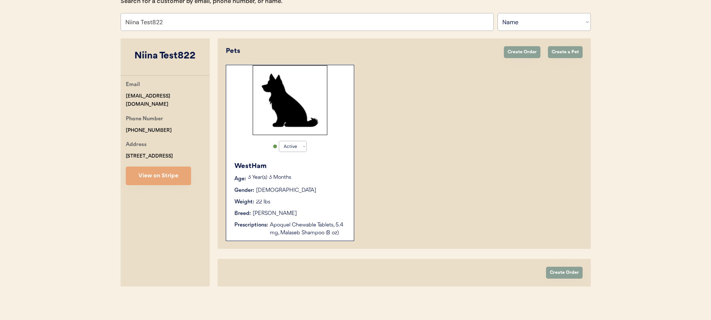
scroll to position [89, 0]
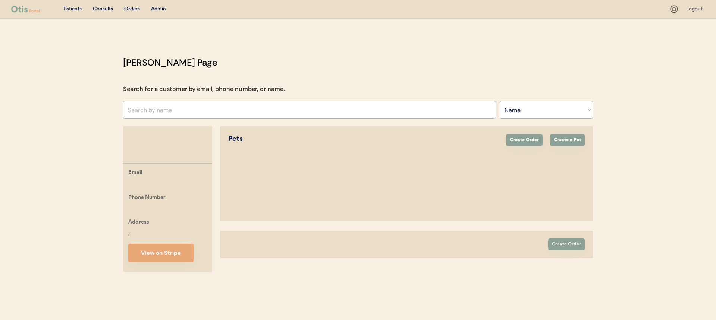
select select ""Name""
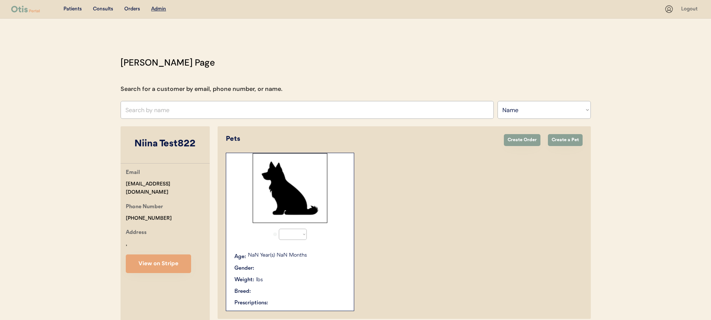
select select "true"
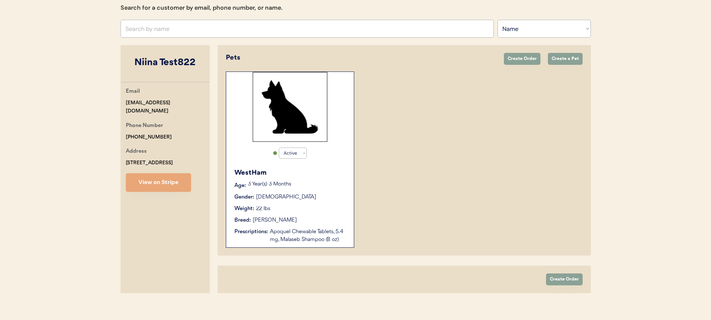
scroll to position [89, 0]
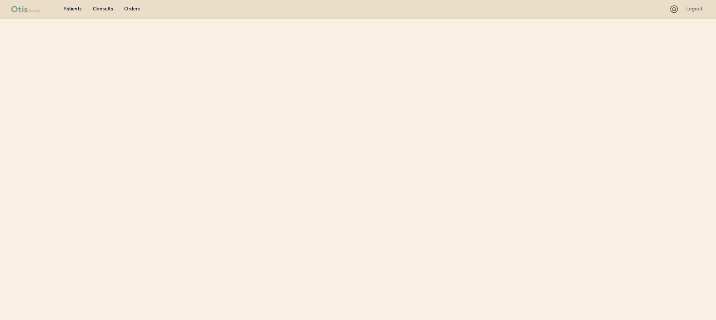
select select ""Name""
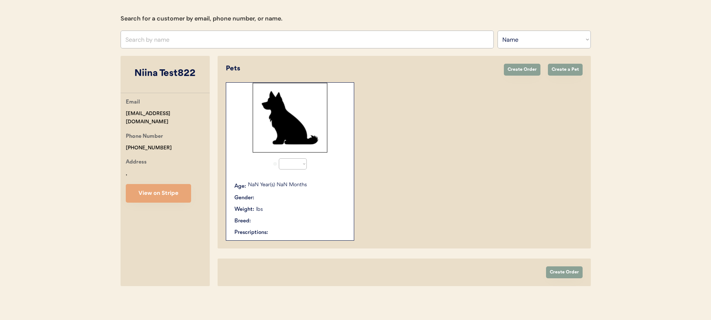
scroll to position [81, 0]
select select "true"
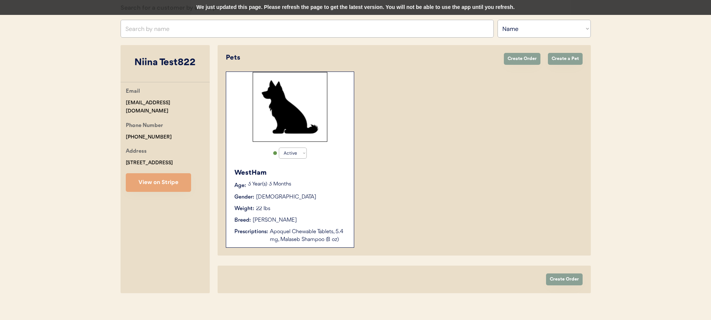
click at [187, 12] on div "We just updated this page. Please refresh the page to get the latest version. Y…" at bounding box center [355, 7] width 711 height 15
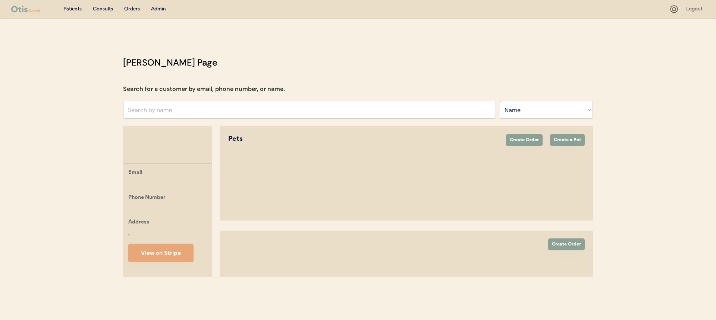
select select ""Name""
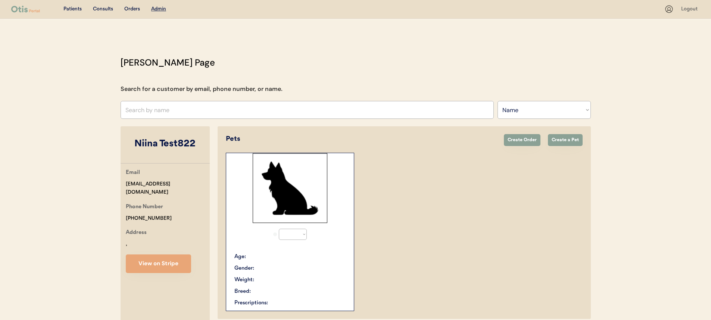
select select "true"
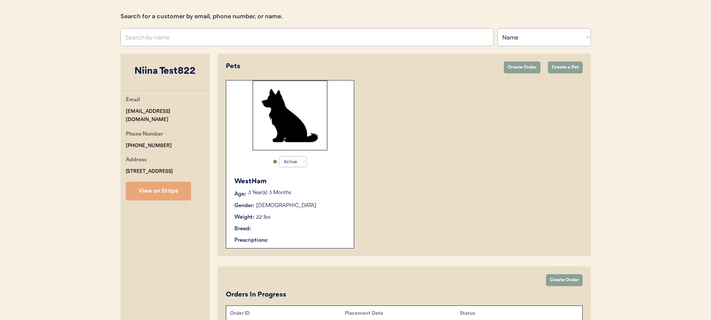
scroll to position [128, 0]
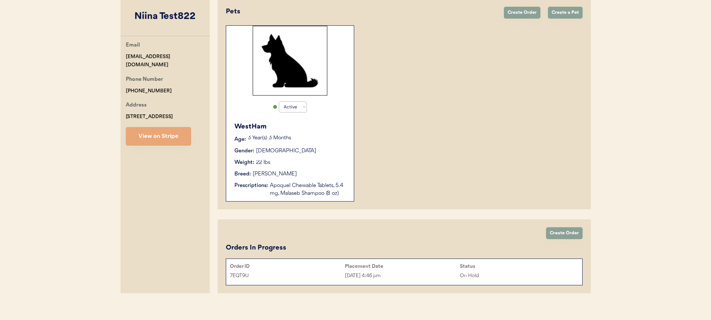
click at [439, 271] on div "7EQT9U Aug 22, 2025 4:46 pm On Hold" at bounding box center [404, 275] width 356 height 11
click at [301, 275] on div "7EQT9U" at bounding box center [287, 276] width 115 height 9
click at [221, 270] on div "Create Order Orders In Progress Order ID Placement Date Status 7EQT9U Aug 22, 2…" at bounding box center [403, 257] width 373 height 74
click at [246, 268] on div "Order ID" at bounding box center [287, 267] width 115 height 6
click at [319, 235] on div "Create Order Orders In Progress Order ID Placement Date Status 7EQT9U Aug 22, 2…" at bounding box center [403, 257] width 373 height 74
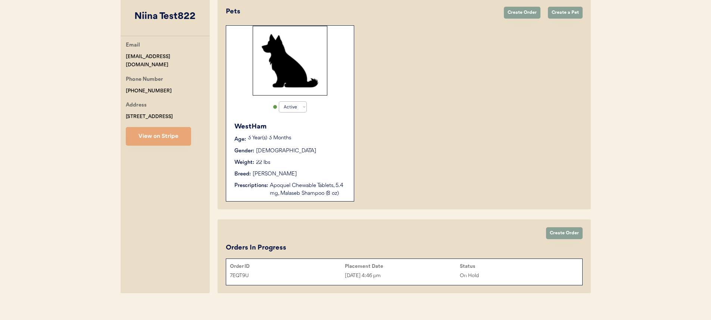
scroll to position [135, 0]
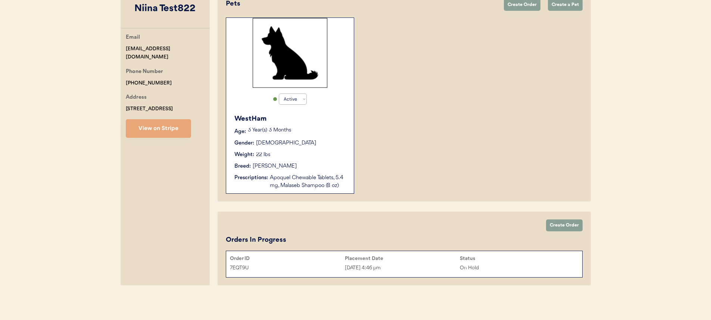
click at [348, 267] on div "Aug 22, 2025 4:46 pm" at bounding box center [402, 268] width 115 height 9
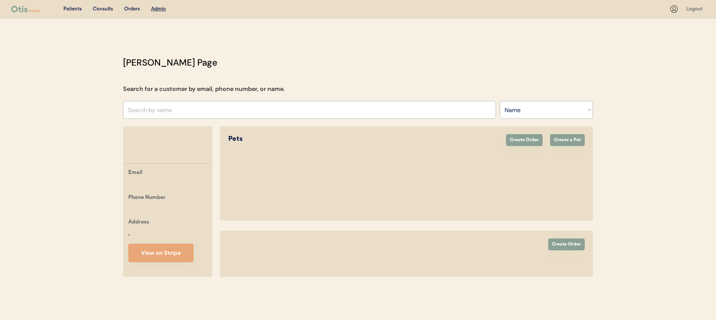
select select ""Name""
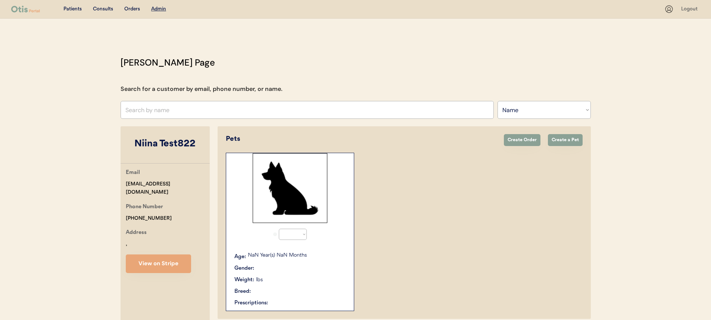
select select "true"
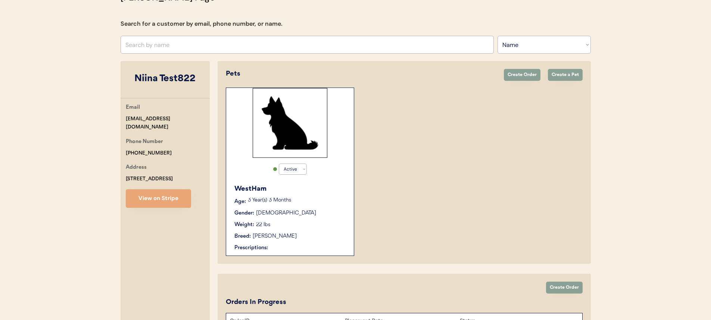
scroll to position [128, 0]
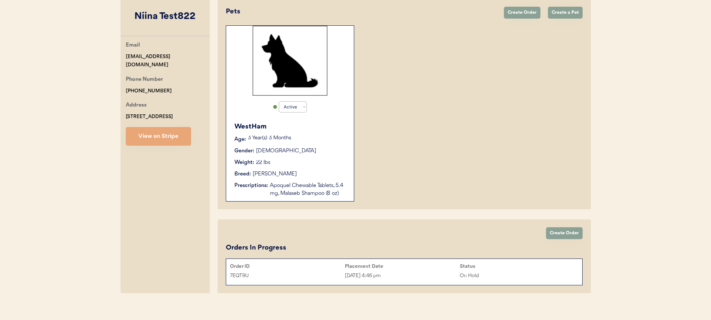
click at [387, 277] on div "[DATE] 4:46 pm" at bounding box center [402, 276] width 115 height 9
click at [399, 274] on div "[DATE] 4:46 pm" at bounding box center [402, 276] width 115 height 9
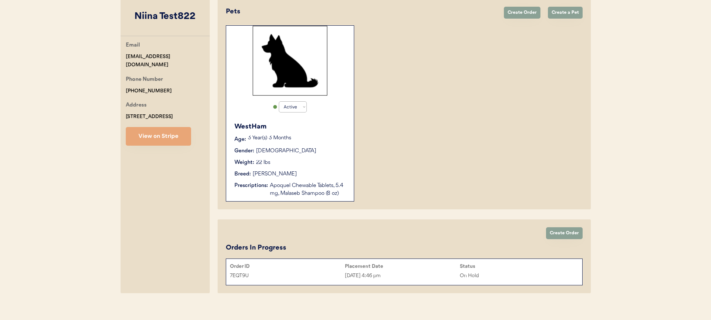
click at [310, 272] on div "7EQT9U" at bounding box center [287, 276] width 115 height 9
click at [282, 274] on div "7EQT9U" at bounding box center [287, 276] width 115 height 9
click at [226, 275] on div "7EQT9U [DATE] 4:46 pm On Hold" at bounding box center [404, 275] width 356 height 11
click at [238, 273] on div "7EQT9U" at bounding box center [287, 276] width 115 height 9
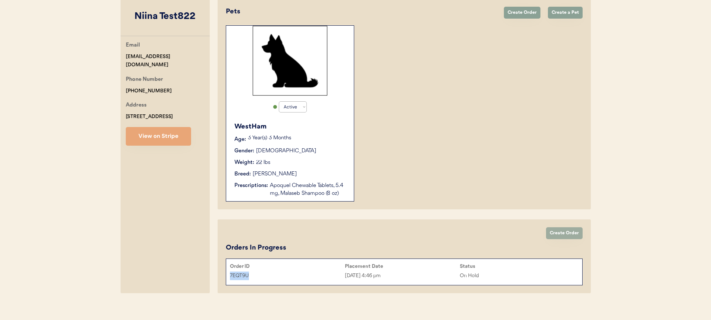
click at [556, 233] on button "Create Order" at bounding box center [564, 234] width 37 height 12
click at [525, 232] on div "Create Order Orders In Progress Order ID Placement Date Status 7EQT9U [DATE] 4:…" at bounding box center [403, 257] width 373 height 74
click at [551, 230] on button "Create Order" at bounding box center [564, 234] width 37 height 12
click at [323, 271] on div "7EQT9U [DATE] 4:46 pm On Hold" at bounding box center [404, 275] width 356 height 11
click at [373, 274] on div "[DATE] 4:46 pm" at bounding box center [402, 276] width 115 height 9
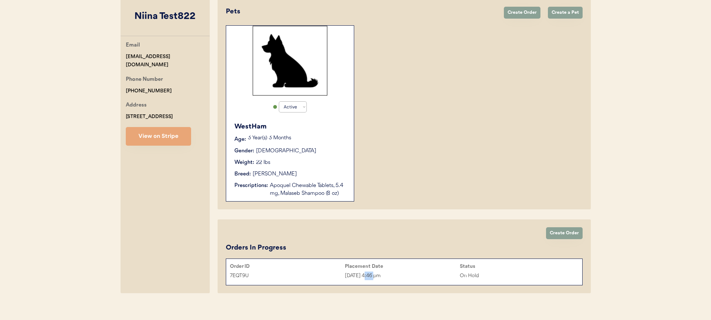
click at [373, 274] on div "[DATE] 4:46 pm" at bounding box center [402, 276] width 115 height 9
click at [529, 10] on button "Create Order" at bounding box center [522, 13] width 37 height 12
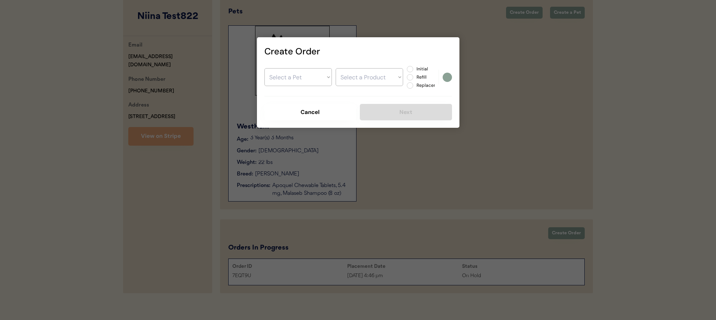
click at [492, 75] on div at bounding box center [358, 160] width 716 height 320
click at [448, 49] on icon at bounding box center [446, 51] width 7 height 7
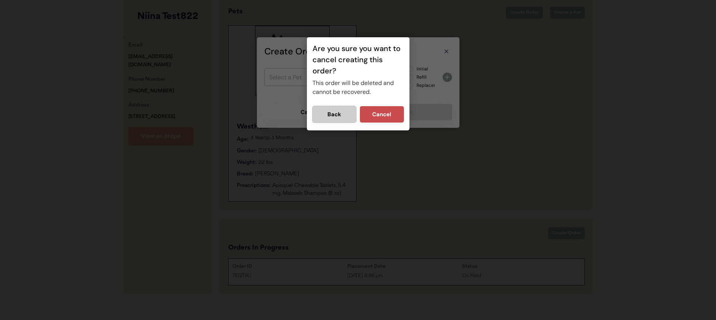
click at [342, 116] on button "Back" at bounding box center [335, 114] width 44 height 16
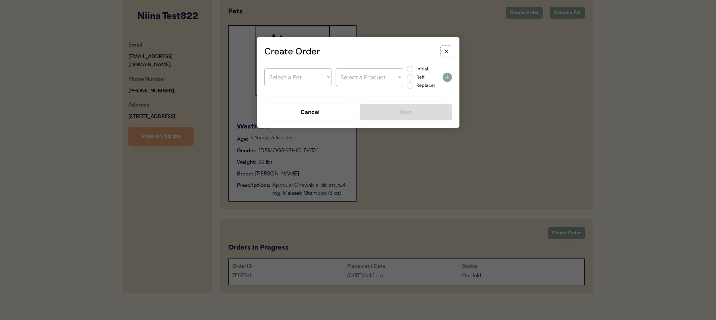
click at [447, 52] on use at bounding box center [446, 51] width 3 height 3
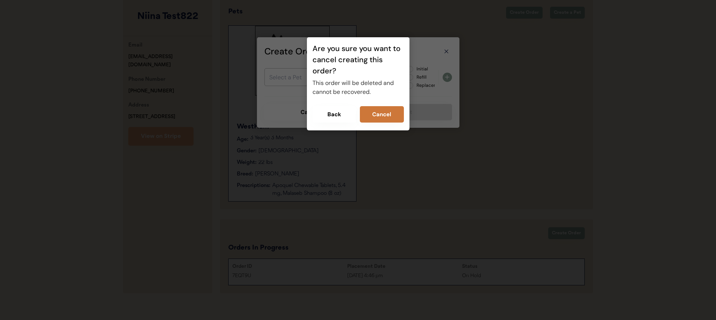
click at [393, 120] on button "Cancel" at bounding box center [382, 114] width 44 height 16
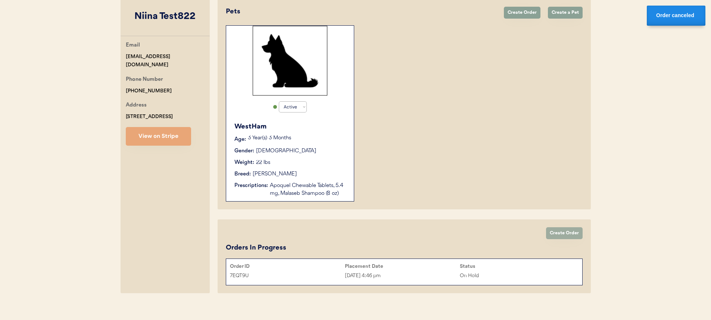
click at [556, 229] on button "Create Order" at bounding box center [564, 234] width 37 height 12
click at [555, 233] on button "Create Order" at bounding box center [564, 234] width 37 height 12
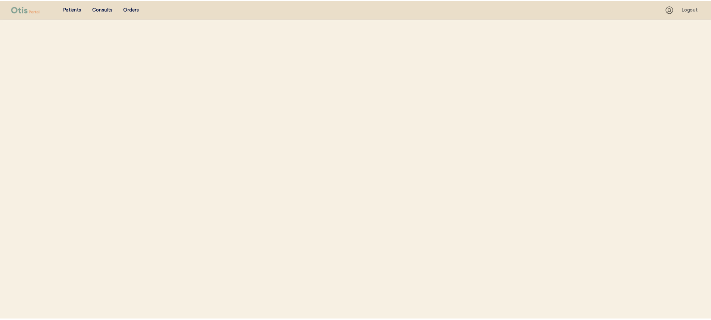
scroll to position [90, 0]
select select ""Name""
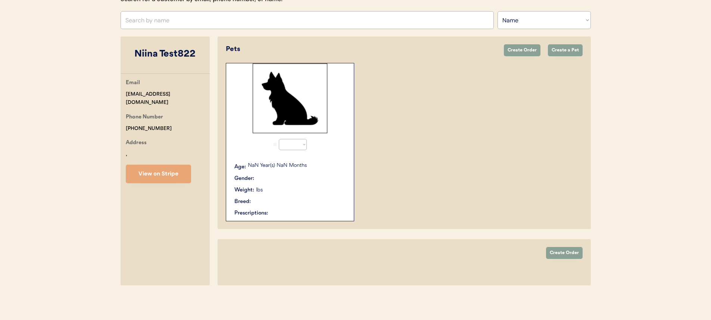
scroll to position [0, 0]
select select "true"
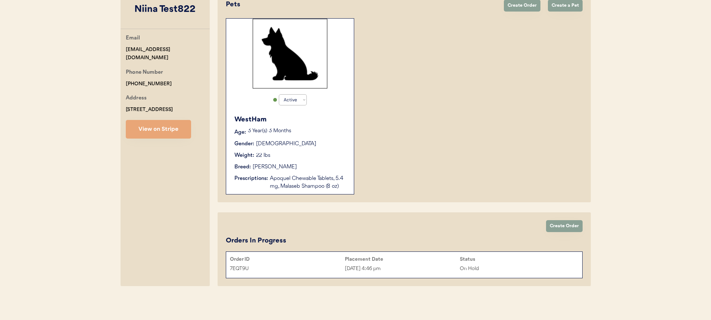
scroll to position [135, 0]
click at [381, 266] on div "[DATE] 4:46 pm" at bounding box center [402, 268] width 115 height 9
click at [382, 266] on div "[DATE] 4:46 pm" at bounding box center [402, 268] width 115 height 9
click at [549, 228] on button "Create Order" at bounding box center [564, 226] width 37 height 12
click at [438, 277] on div "Order ID Placement Date Status 7EQT9U [DATE] 4:46 pm On Hold" at bounding box center [404, 264] width 357 height 27
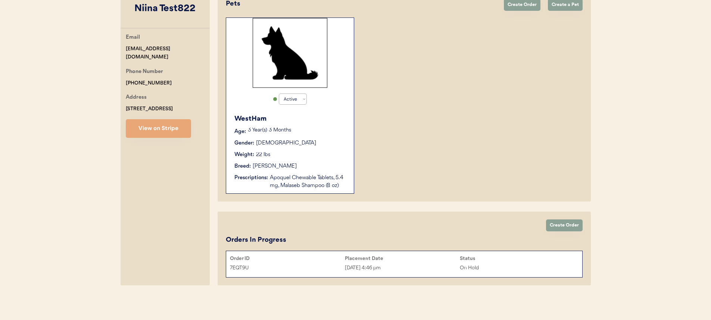
click at [438, 277] on div "Order ID Placement Date Status 7EQT9U Aug 22, 2025 4:46 pm On Hold" at bounding box center [404, 264] width 357 height 27
click at [438, 273] on div "7EQT9U [DATE] 4:46 pm On Hold" at bounding box center [404, 268] width 356 height 11
click at [550, 226] on button "Create Order" at bounding box center [564, 226] width 37 height 12
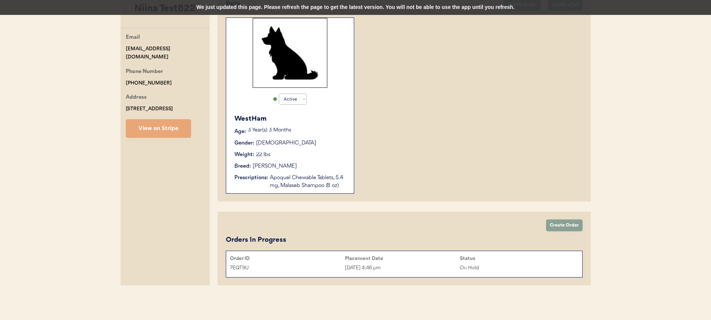
click at [395, 8] on div "We just updated this page. Please refresh the page to get the latest version. Y…" at bounding box center [355, 7] width 711 height 15
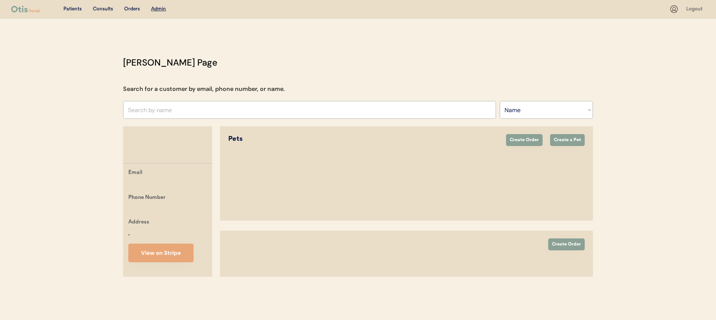
select select ""Name""
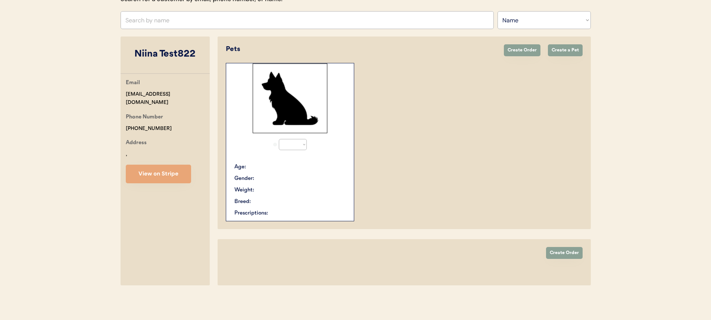
select select "true"
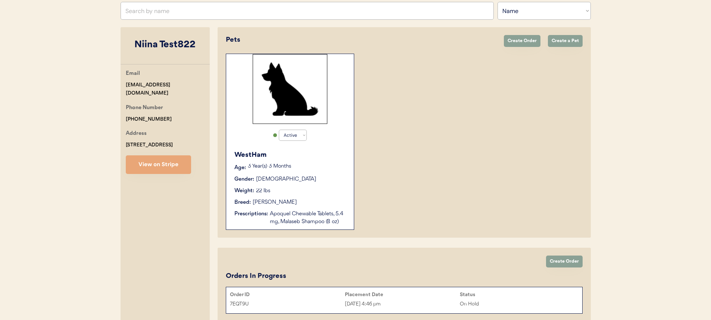
scroll to position [135, 0]
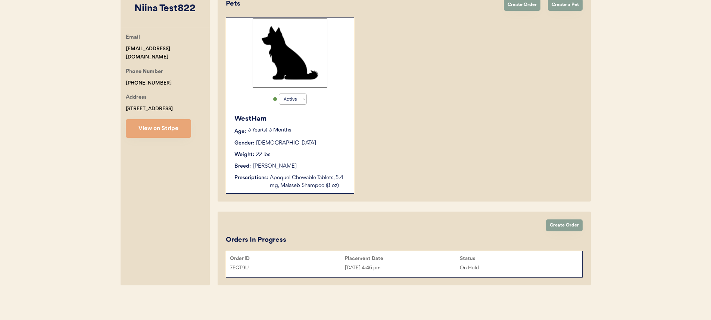
click at [388, 262] on div "Placement Date" at bounding box center [402, 258] width 115 height 7
click at [337, 268] on div "7EQT9U" at bounding box center [287, 268] width 115 height 9
click at [571, 225] on button "Create Order" at bounding box center [564, 226] width 37 height 12
click at [482, 260] on div "Status" at bounding box center [516, 259] width 115 height 6
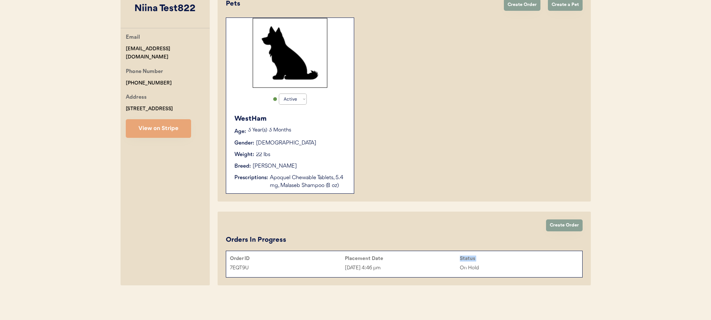
click at [482, 260] on div "Status" at bounding box center [516, 259] width 115 height 6
click at [346, 257] on div "Placement Date" at bounding box center [402, 259] width 115 height 6
click at [404, 232] on div "Create Order Orders In Progress Order ID Placement Date Status 7EQT9U Aug 22, 2…" at bounding box center [403, 249] width 373 height 74
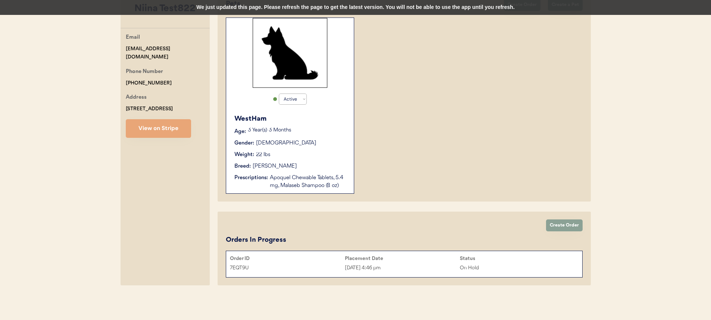
click at [226, 9] on div "We just updated this page. Please refresh the page to get the latest version. Y…" at bounding box center [355, 7] width 711 height 15
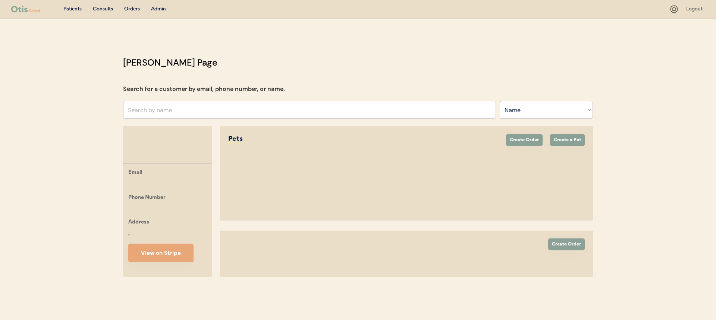
select select ""Name""
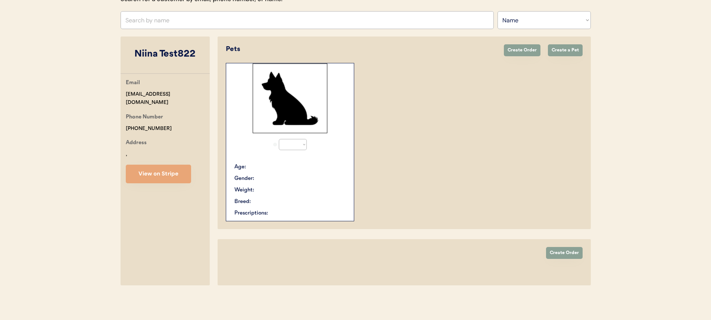
select select "true"
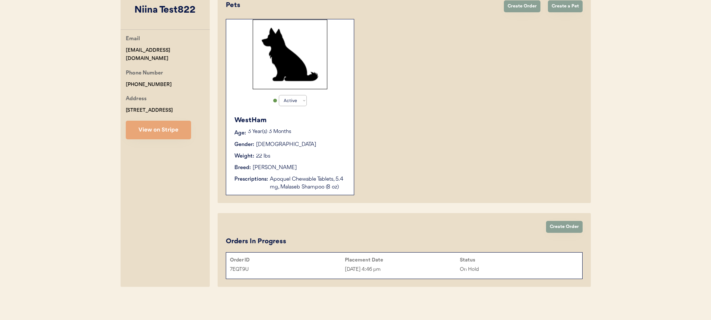
scroll to position [135, 0]
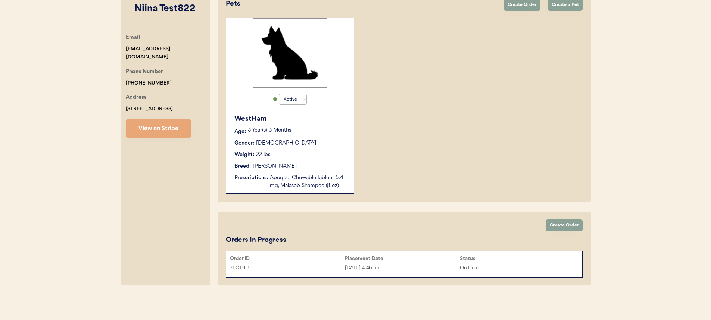
click at [453, 263] on div "7EQT9U Aug 22, 2025 4:46 pm On Hold" at bounding box center [404, 268] width 356 height 11
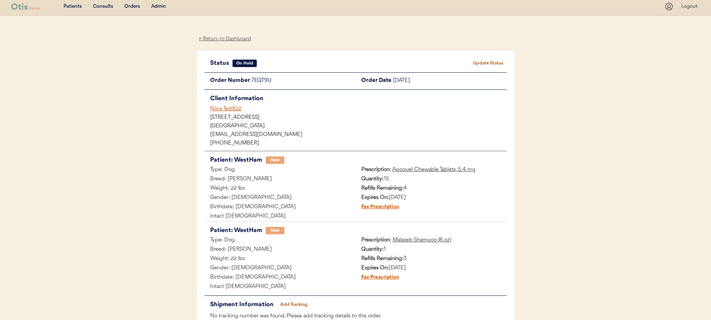
scroll to position [2, 0]
click at [496, 61] on button "Update Status" at bounding box center [487, 64] width 37 height 10
select select ""on_hold""
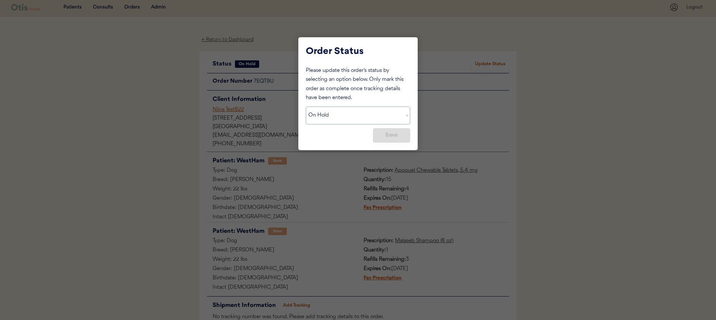
click at [355, 114] on select "Status On Hold New In Progress Complete Pending HW Consent Canceled" at bounding box center [358, 116] width 104 height 18
click at [321, 195] on div at bounding box center [358, 160] width 716 height 320
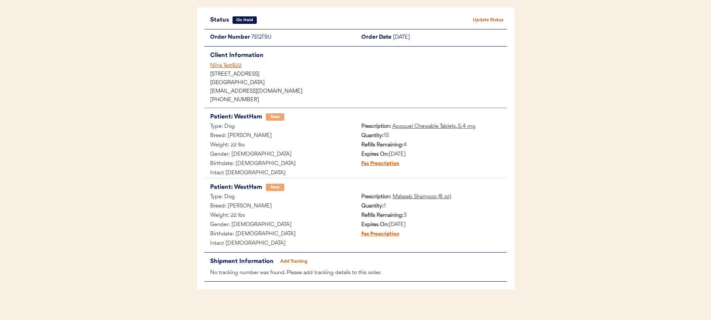
scroll to position [52, 0]
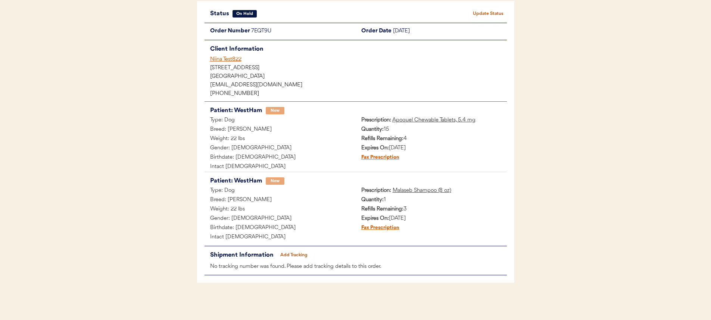
click at [297, 257] on button "Add Tracking" at bounding box center [293, 255] width 37 height 10
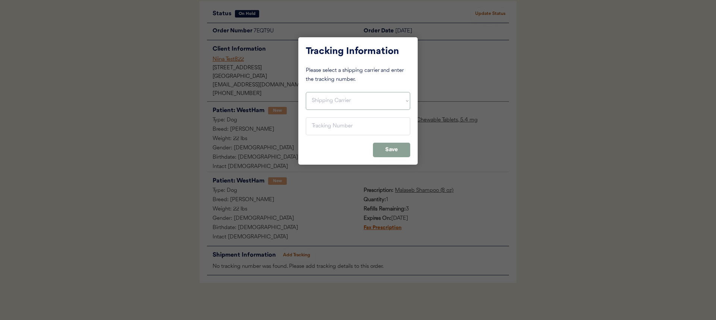
click at [351, 103] on select "Shipping Carrier FedEx FedEx Ground Economy UPS USPS" at bounding box center [358, 101] width 104 height 18
select select ""usps""
click at [306, 92] on select "Shipping Carrier FedEx FedEx Ground Economy UPS USPS" at bounding box center [358, 101] width 104 height 18
click at [321, 134] on input "input" at bounding box center [358, 126] width 104 height 18
paste input "9405511206239140550961"
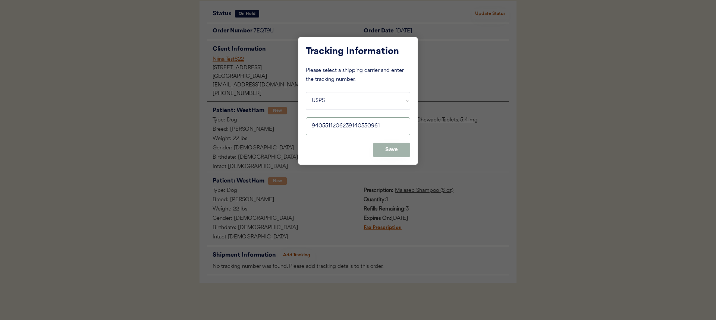
type input "9405511206239140550961"
click at [380, 151] on button "Save" at bounding box center [391, 150] width 37 height 15
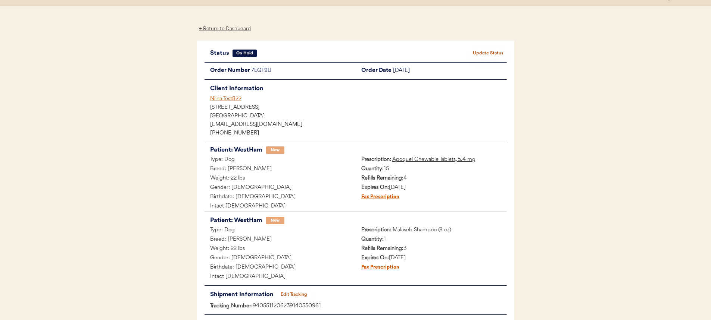
scroll to position [1, 0]
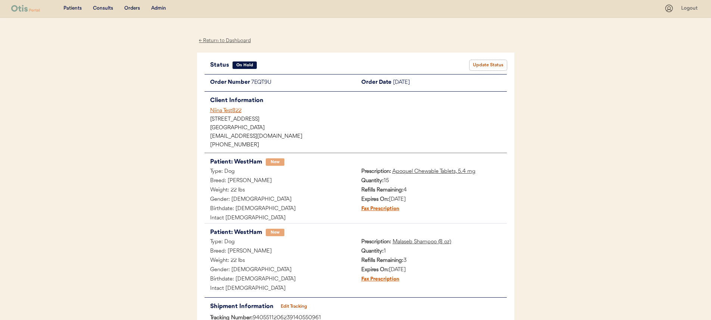
click at [486, 66] on button "Update Status" at bounding box center [487, 65] width 37 height 10
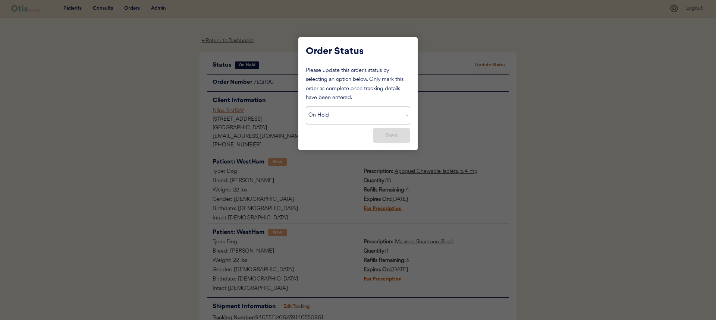
click at [386, 116] on select "Status On Hold New In Progress Complete Pending HW Consent Canceled" at bounding box center [358, 116] width 104 height 18
select select ""complete""
click at [306, 107] on select "Status On Hold New In Progress Complete Pending HW Consent Canceled" at bounding box center [358, 116] width 104 height 18
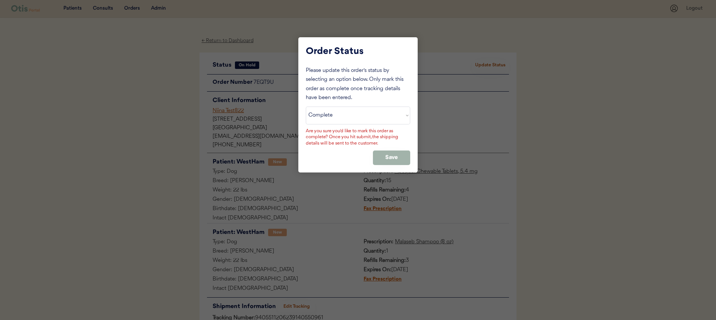
click at [379, 156] on button "Save" at bounding box center [391, 158] width 37 height 15
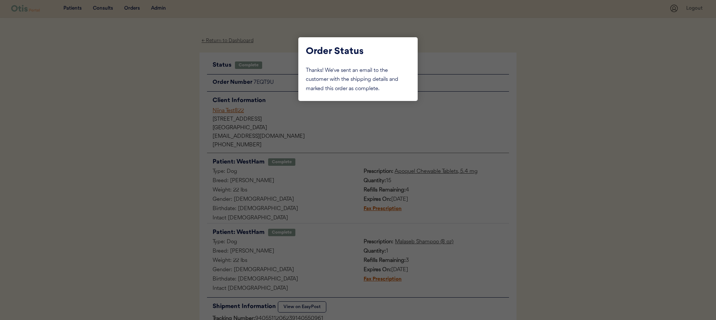
click at [343, 143] on div at bounding box center [358, 160] width 716 height 320
